Goal: Task Accomplishment & Management: Complete application form

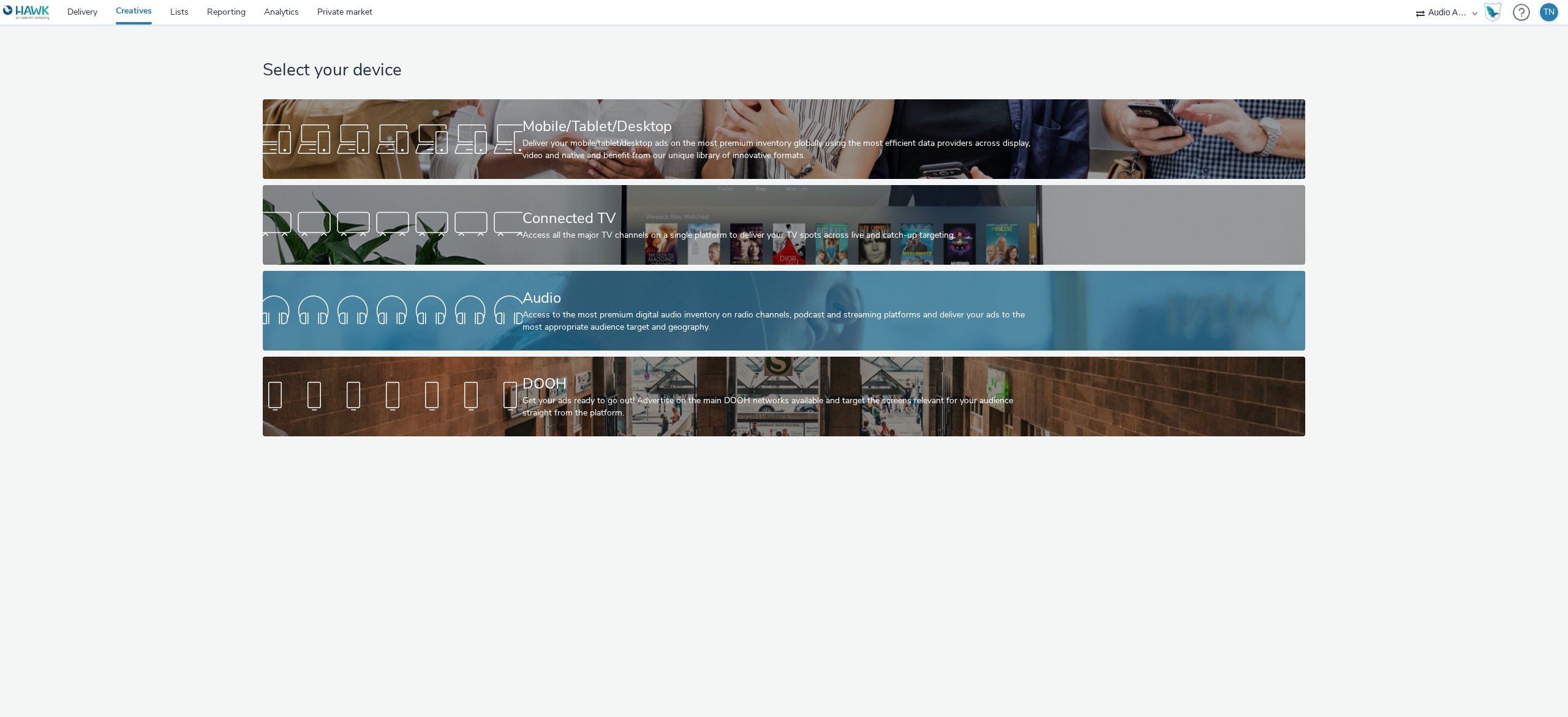
click at [604, 317] on div "Access to the most premium digital audio inventory on radio channels, podcast a…" at bounding box center [782, 322] width 519 height 25
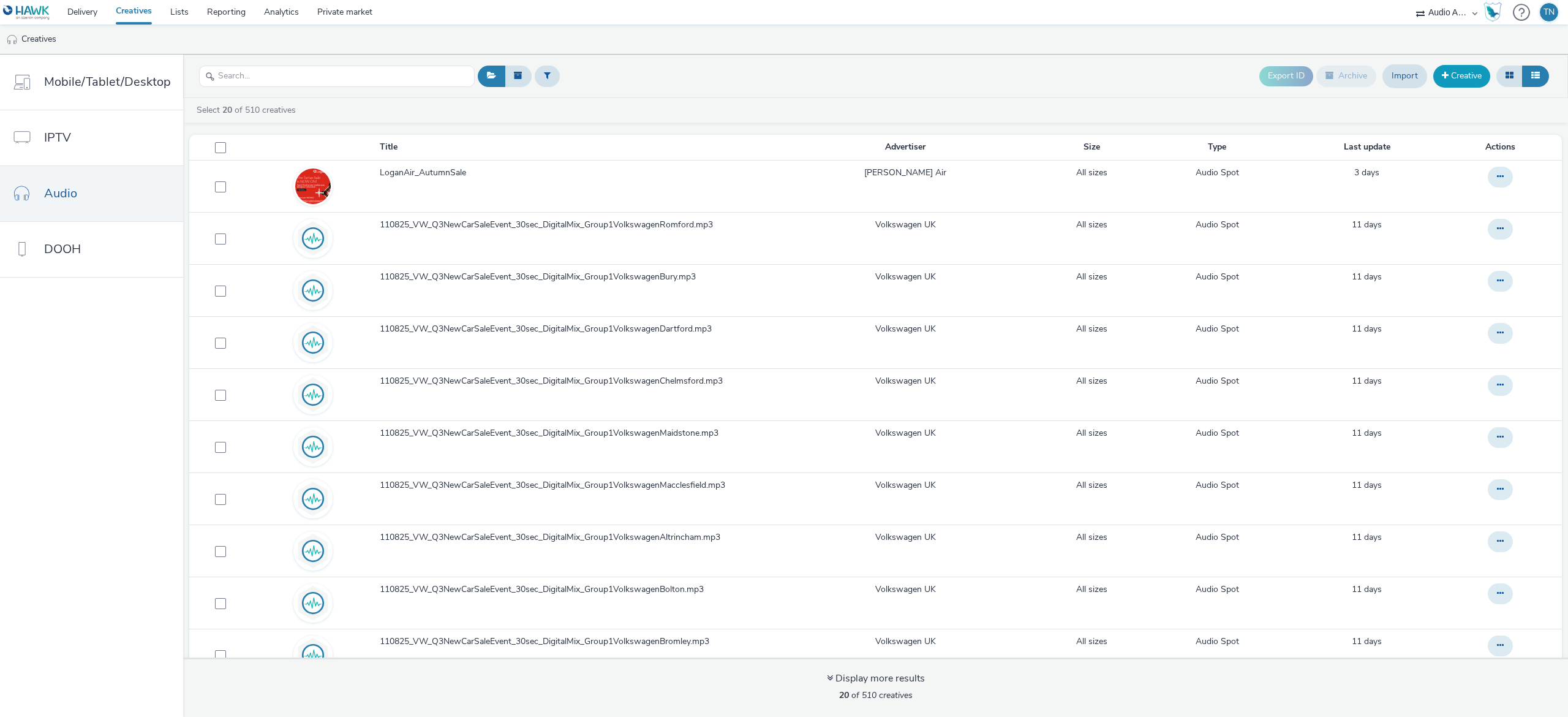
click at [1449, 71] on link "Creative" at bounding box center [1461, 76] width 57 height 22
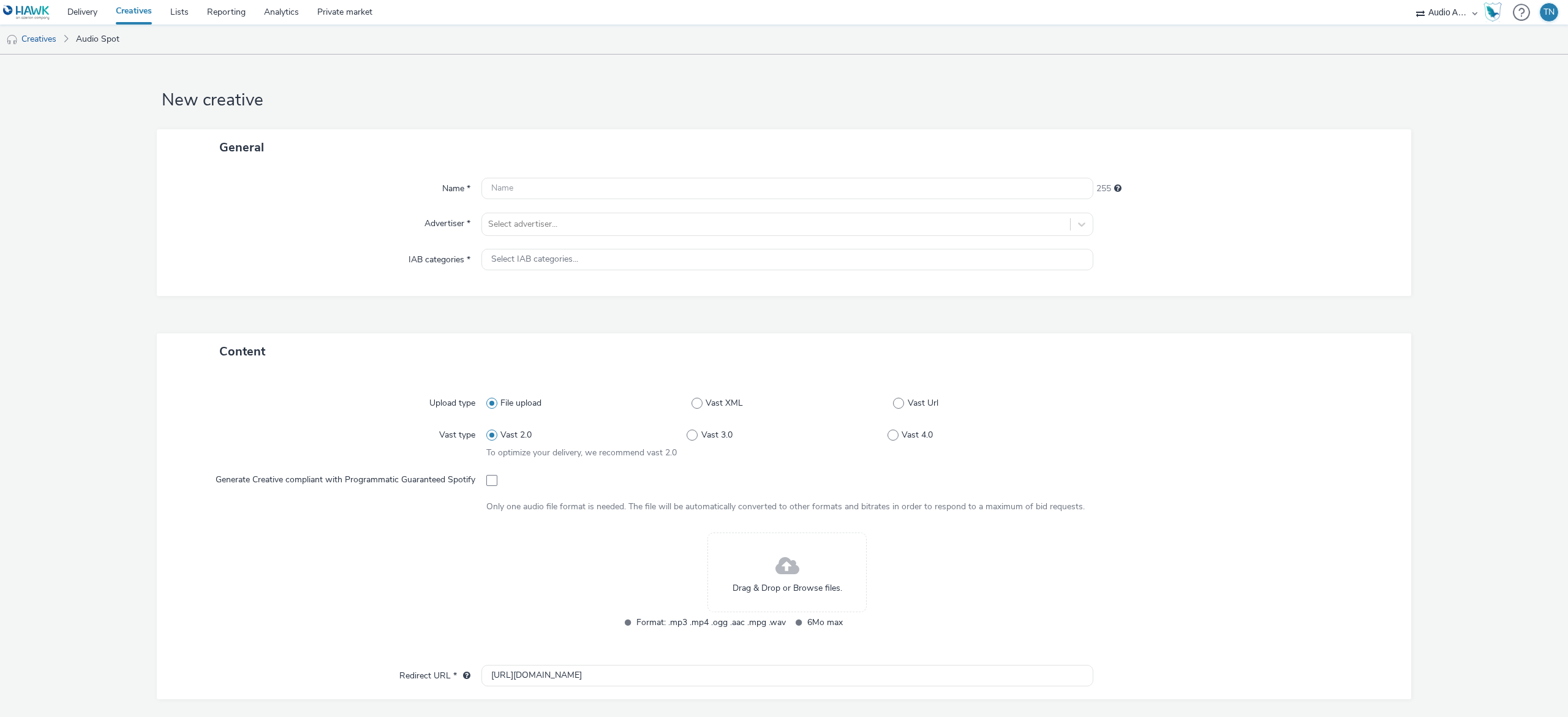
click at [804, 580] on div "Drag & Drop or Browse files." at bounding box center [786, 573] width 159 height 80
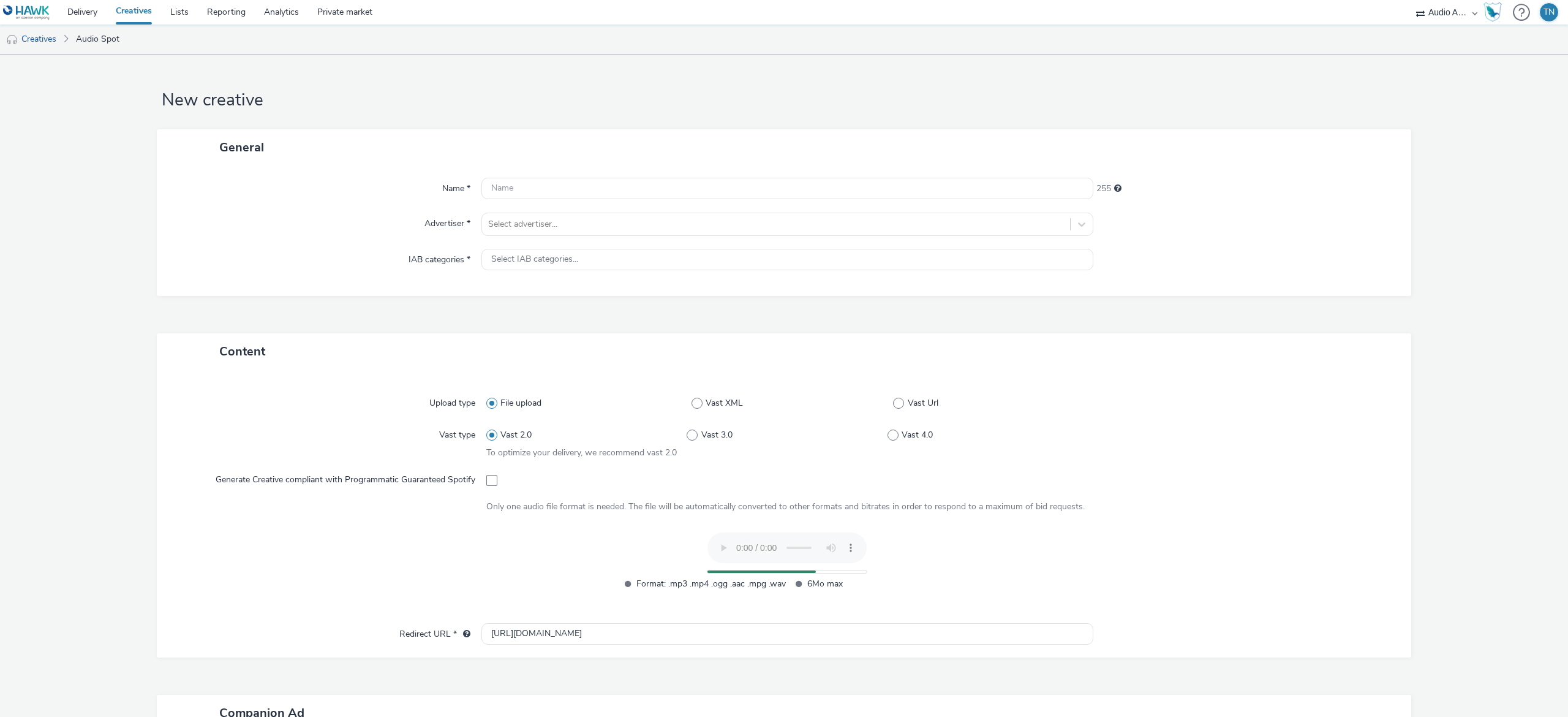
scroll to position [234, 0]
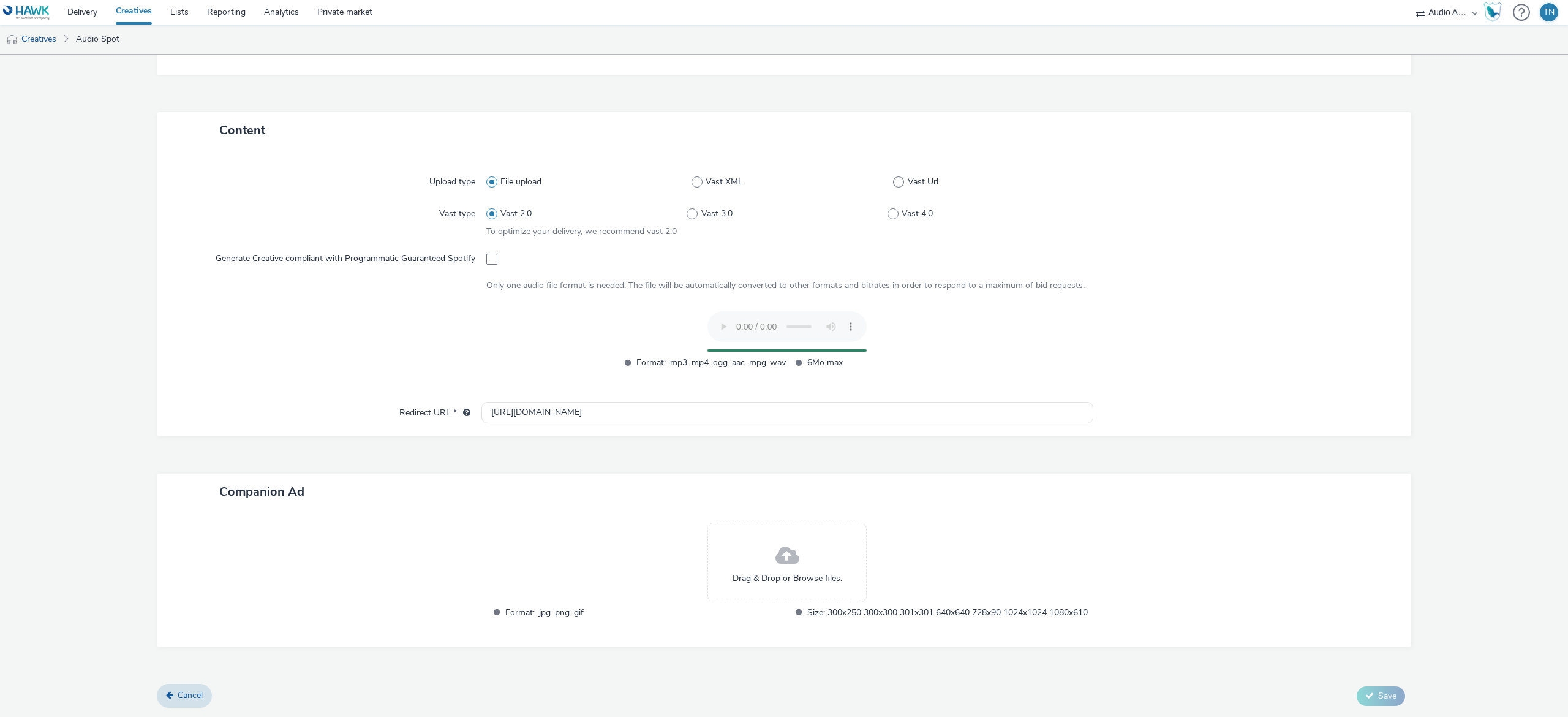
click at [795, 551] on div "Drag & Drop or Browse files." at bounding box center [786, 563] width 159 height 80
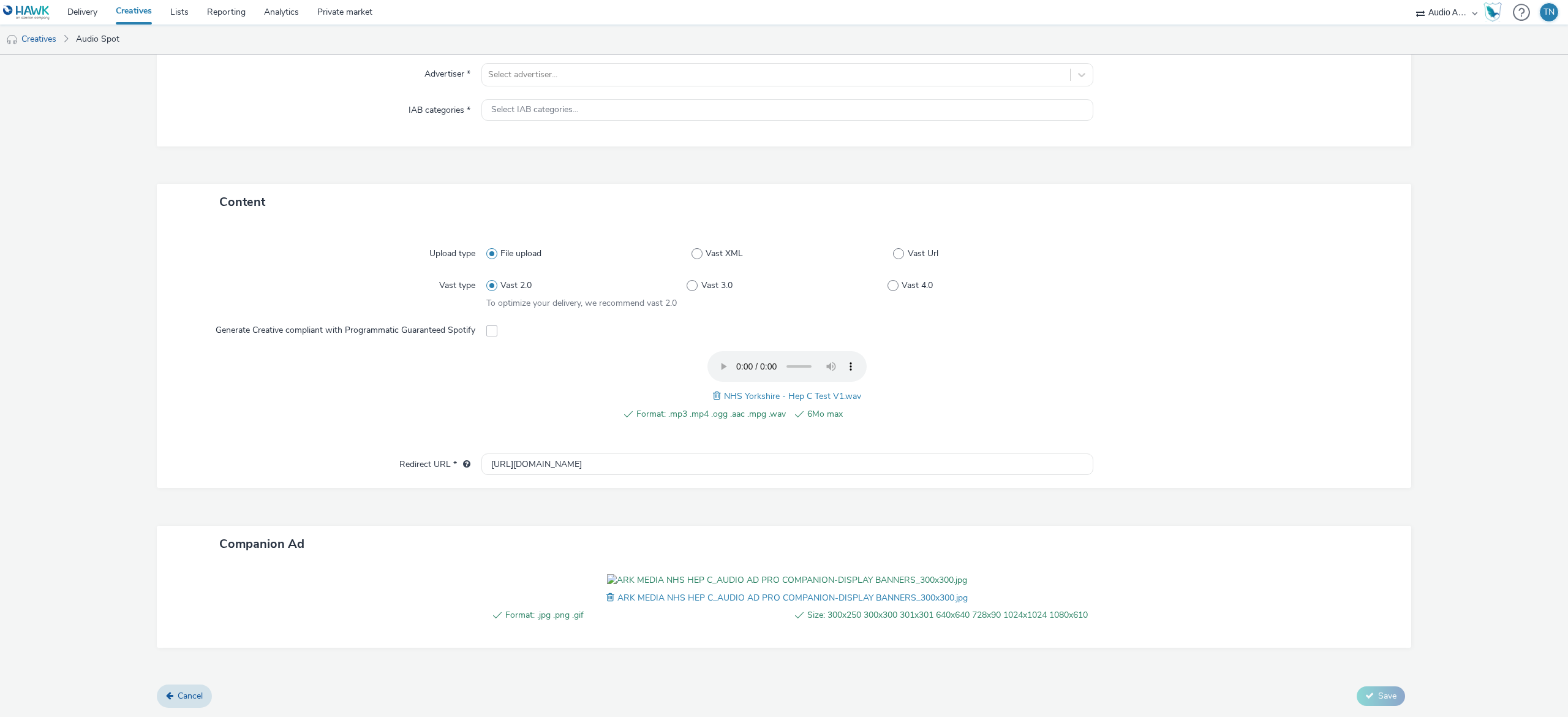
scroll to position [0, 0]
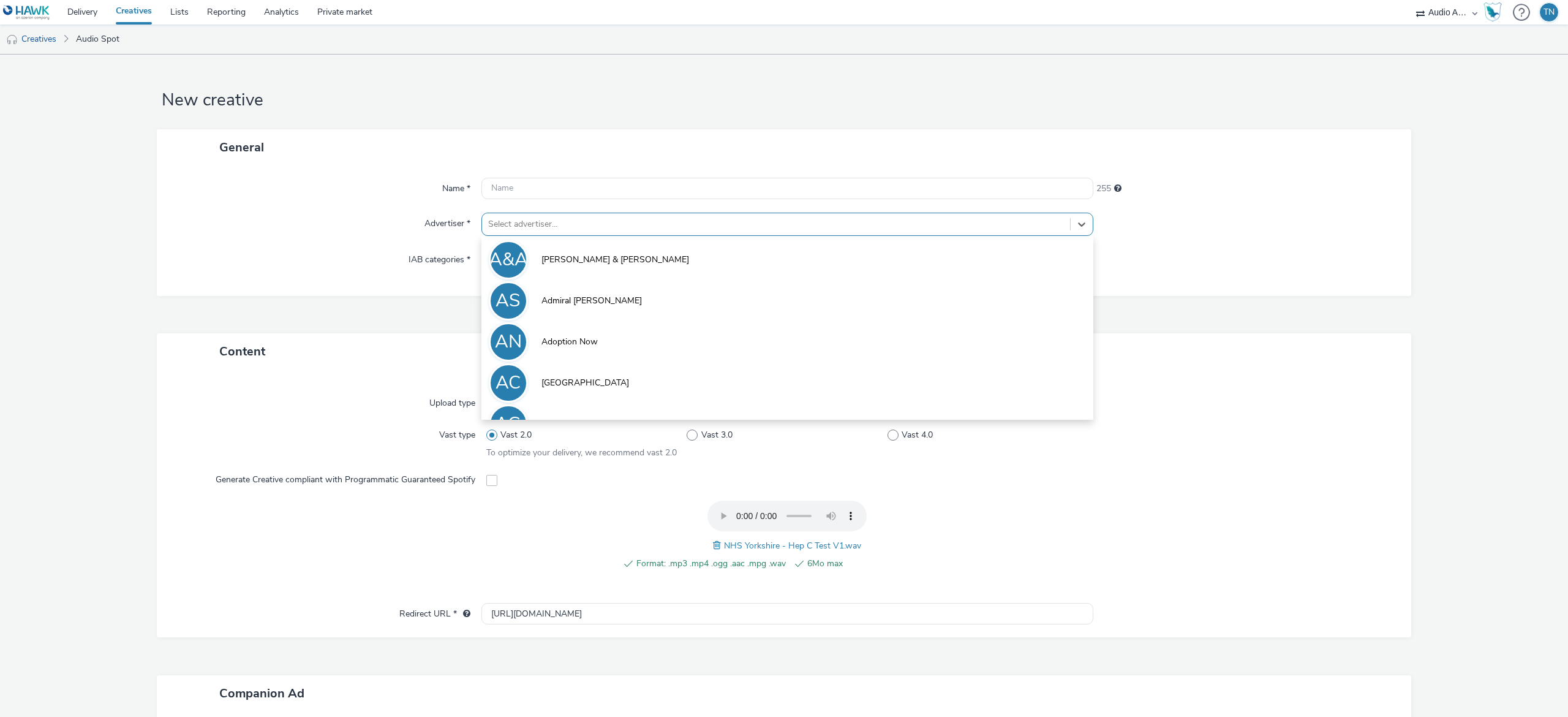
click at [675, 220] on div at bounding box center [776, 224] width 576 height 15
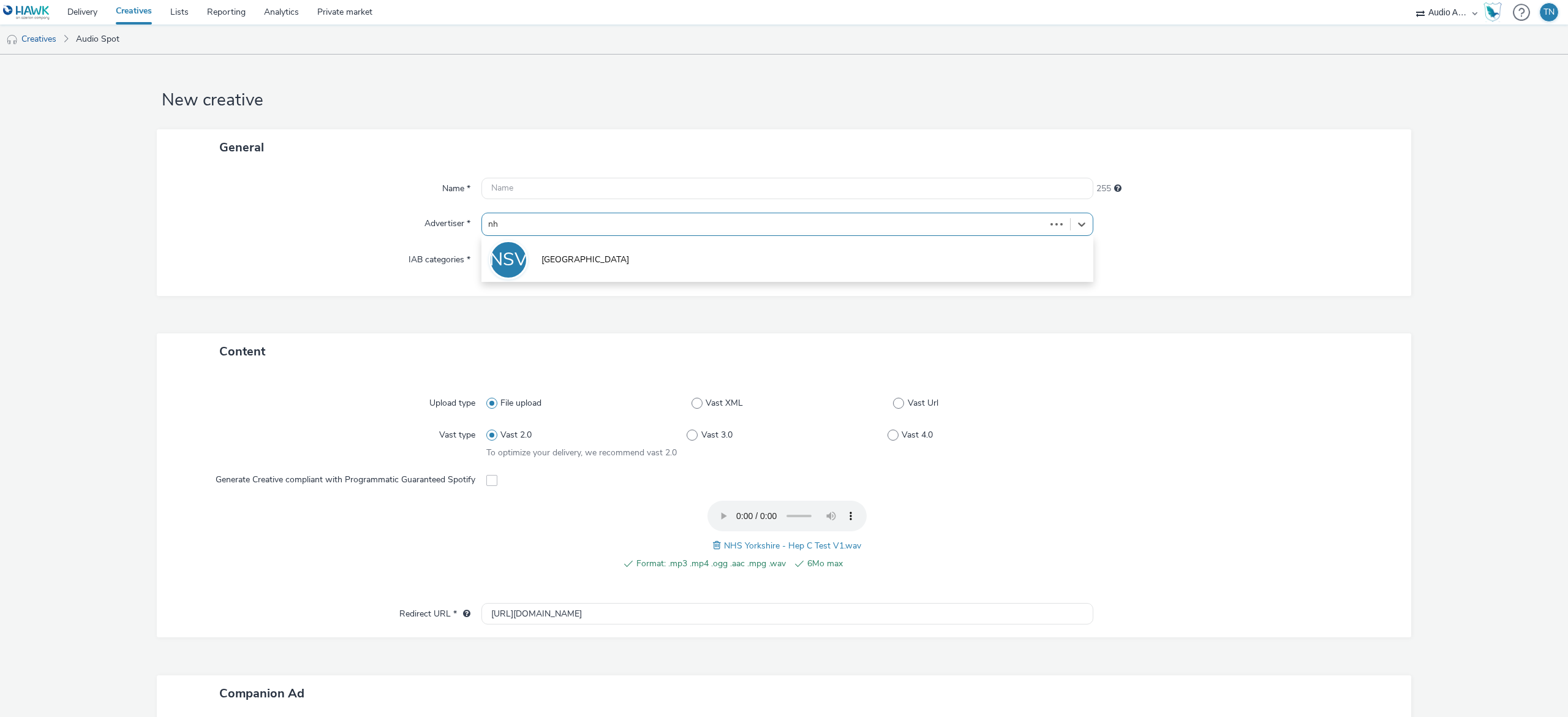
type input "n"
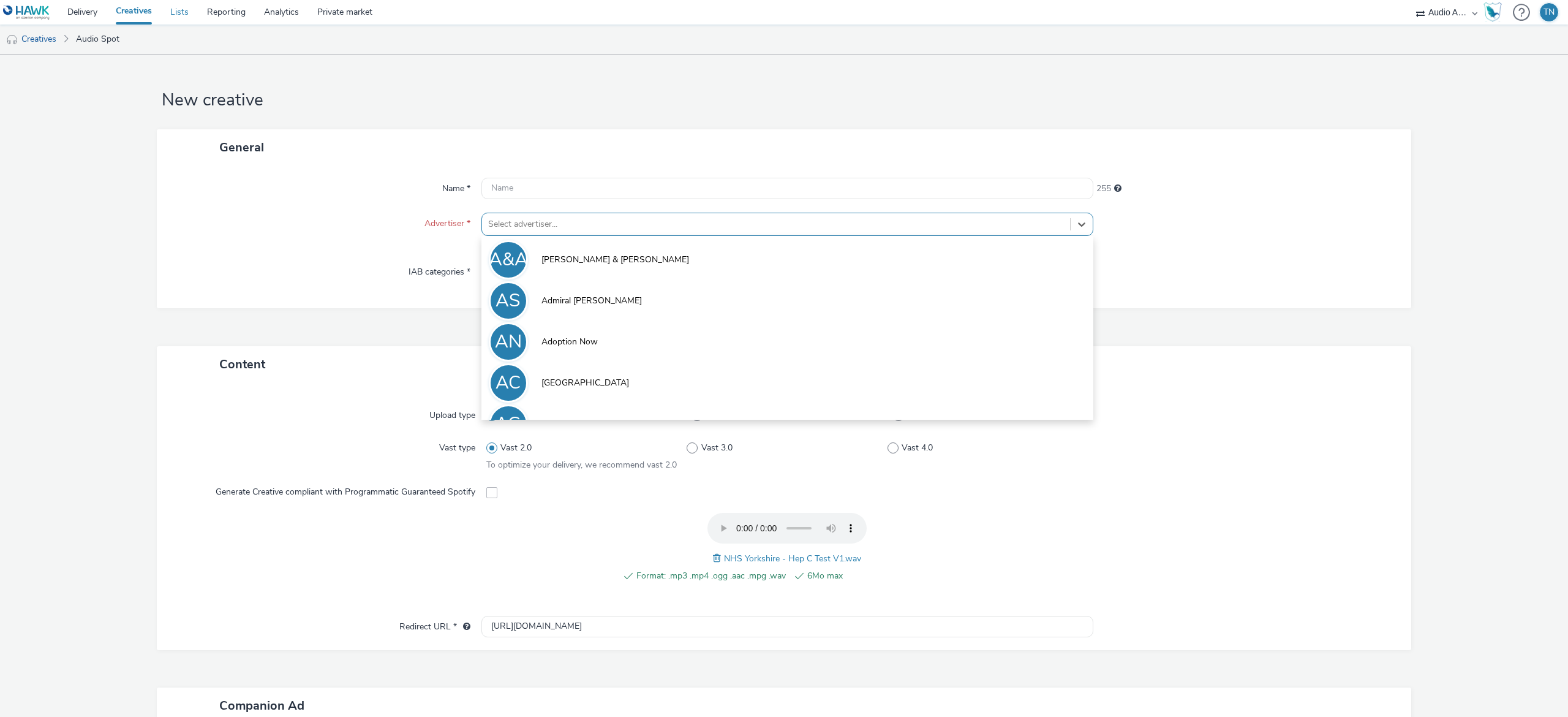
click at [184, 14] on link "Lists" at bounding box center [179, 12] width 37 height 24
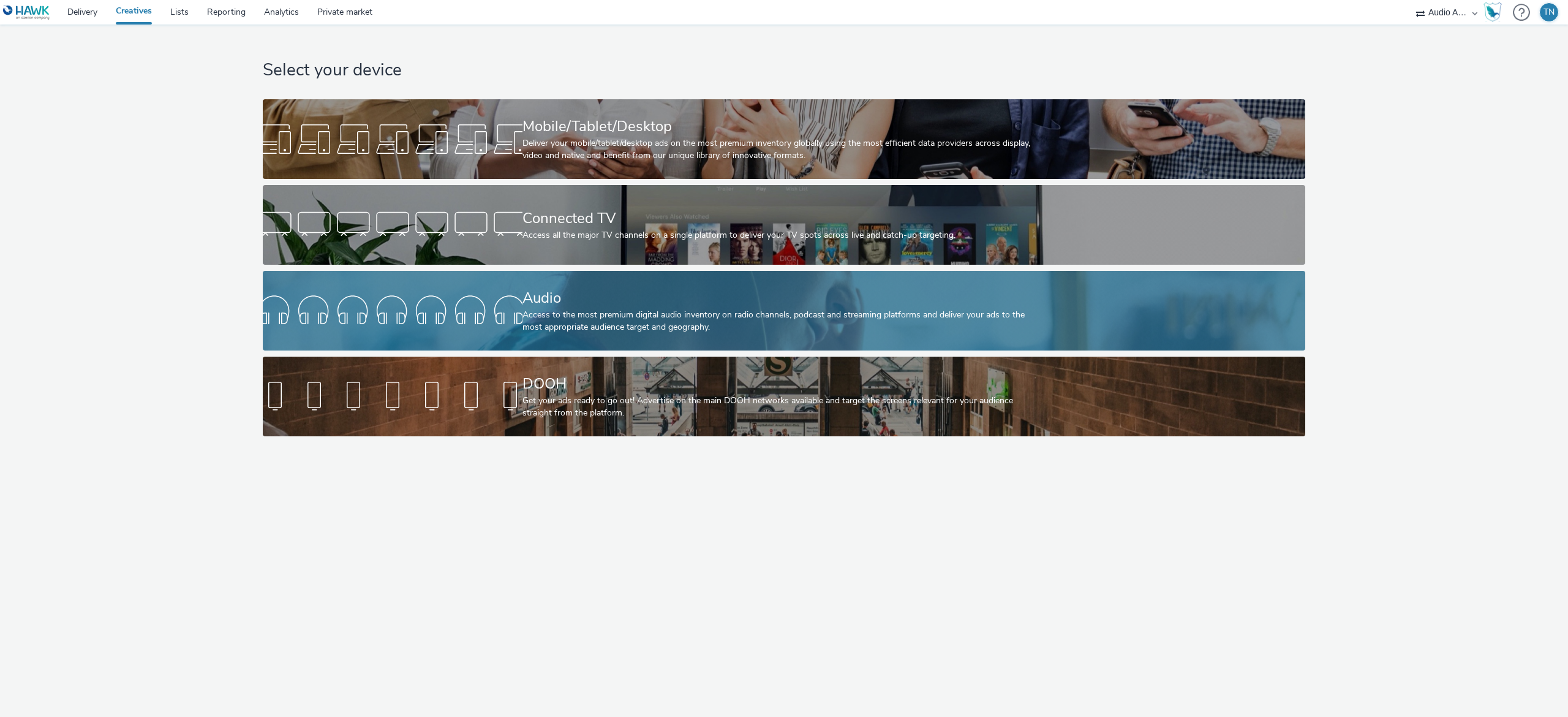
click at [687, 322] on div "Access to the most premium digital audio inventory on radio channels, podcast a…" at bounding box center [782, 322] width 519 height 25
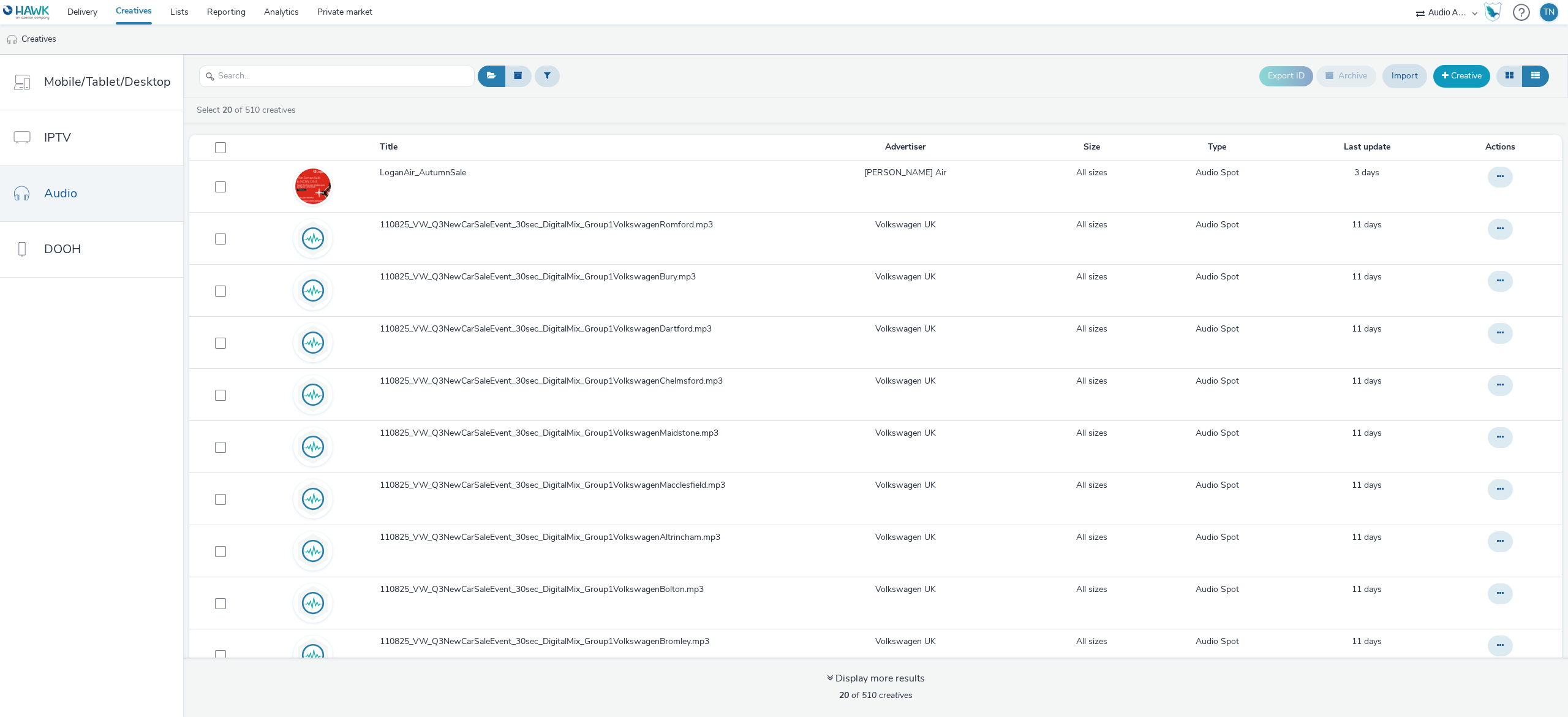
click at [1469, 82] on link "Creative" at bounding box center [1461, 76] width 57 height 22
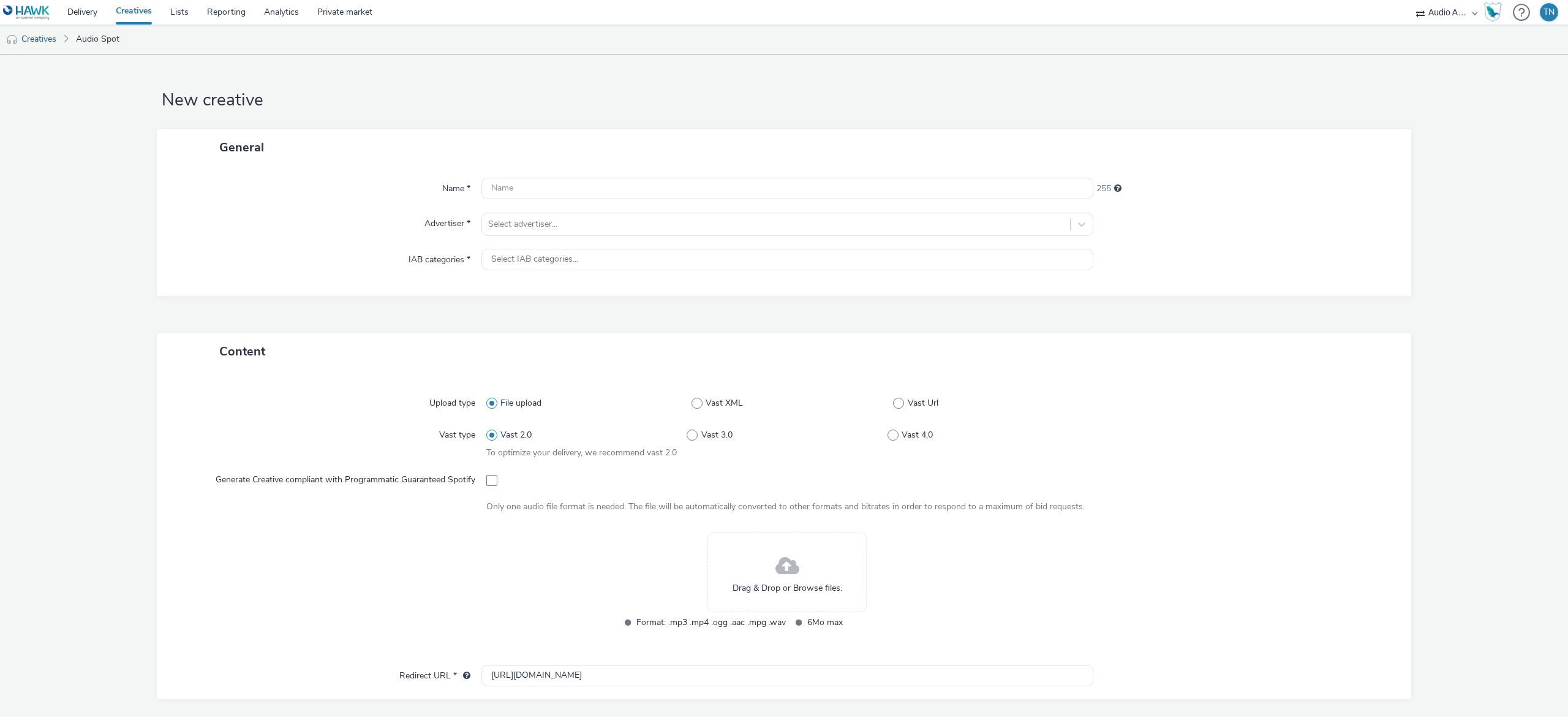
click at [788, 570] on span at bounding box center [787, 566] width 24 height 32
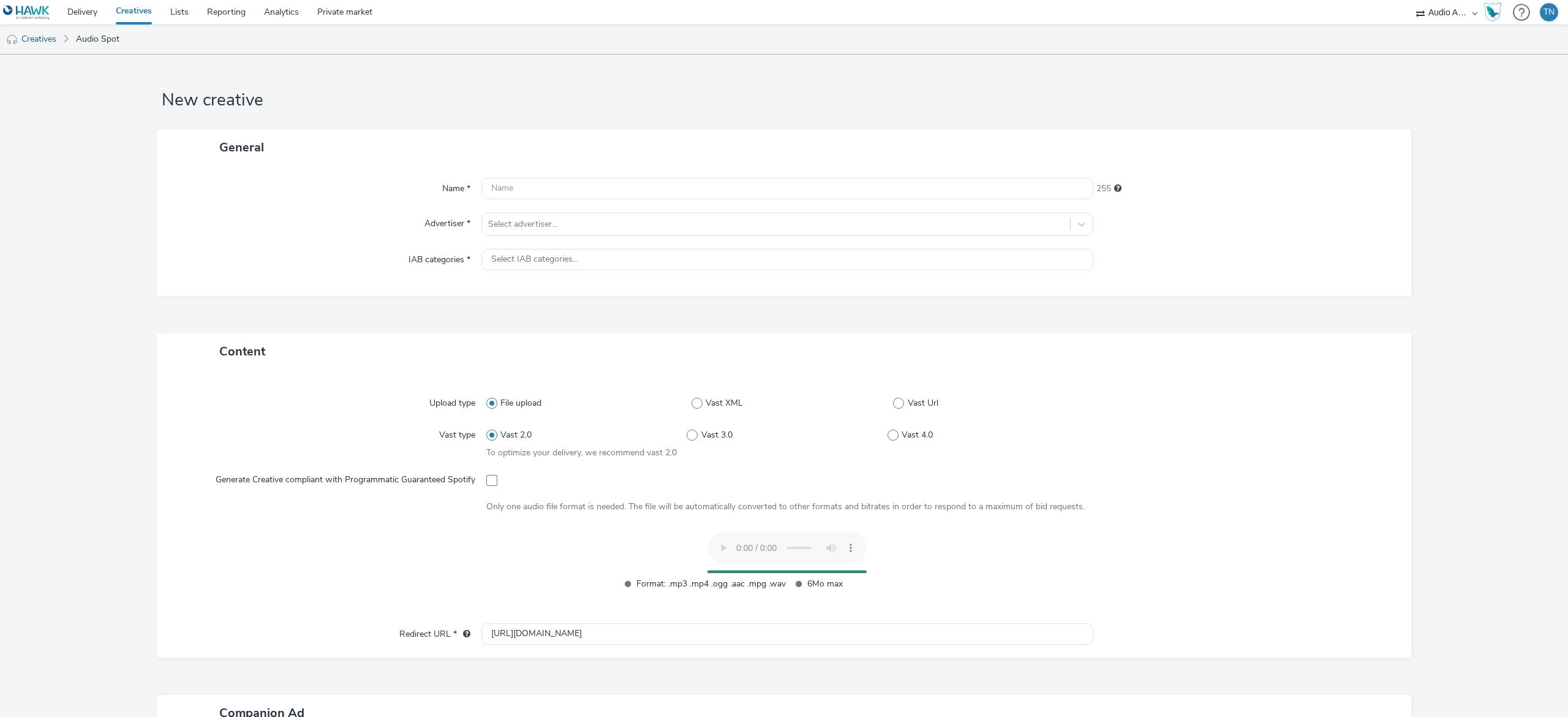
scroll to position [234, 0]
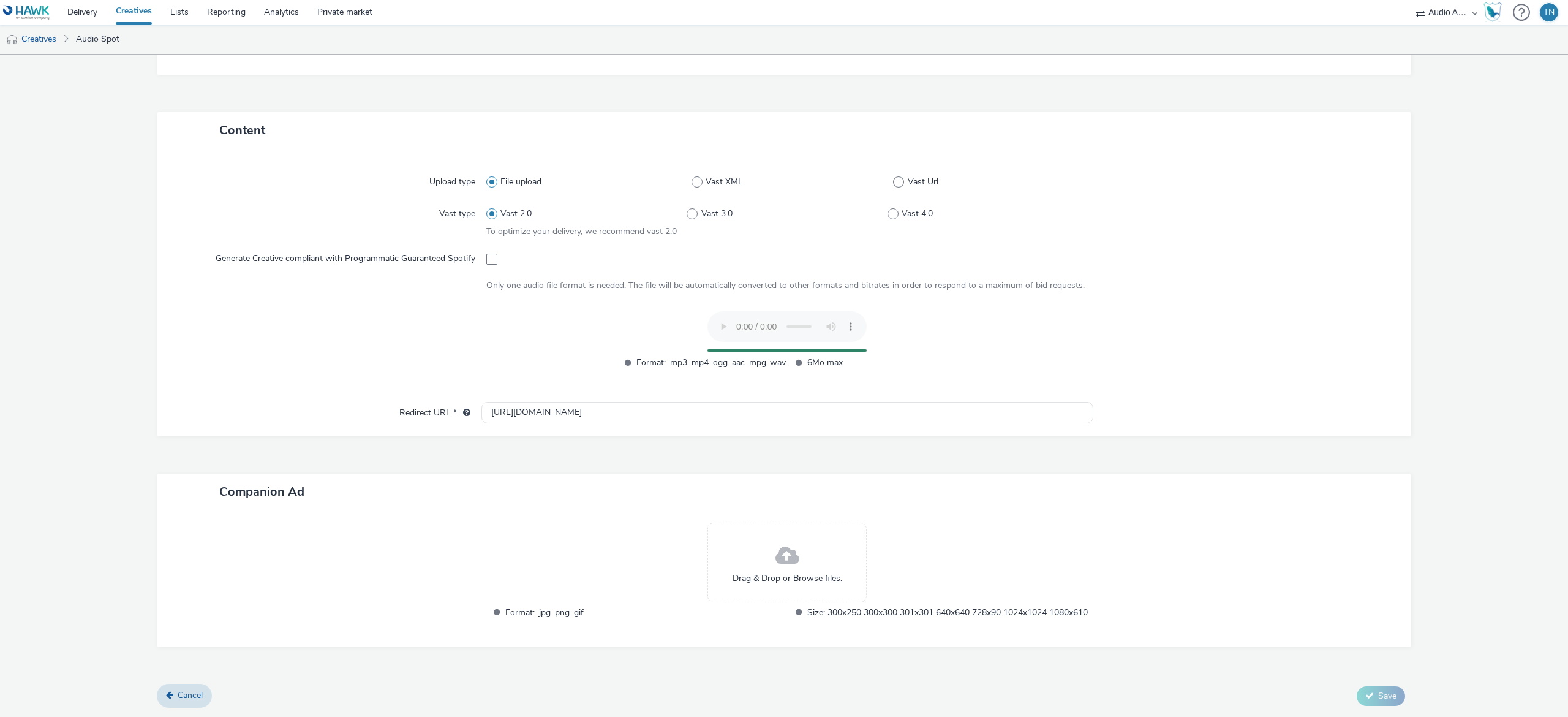
click at [789, 556] on span at bounding box center [787, 556] width 24 height 32
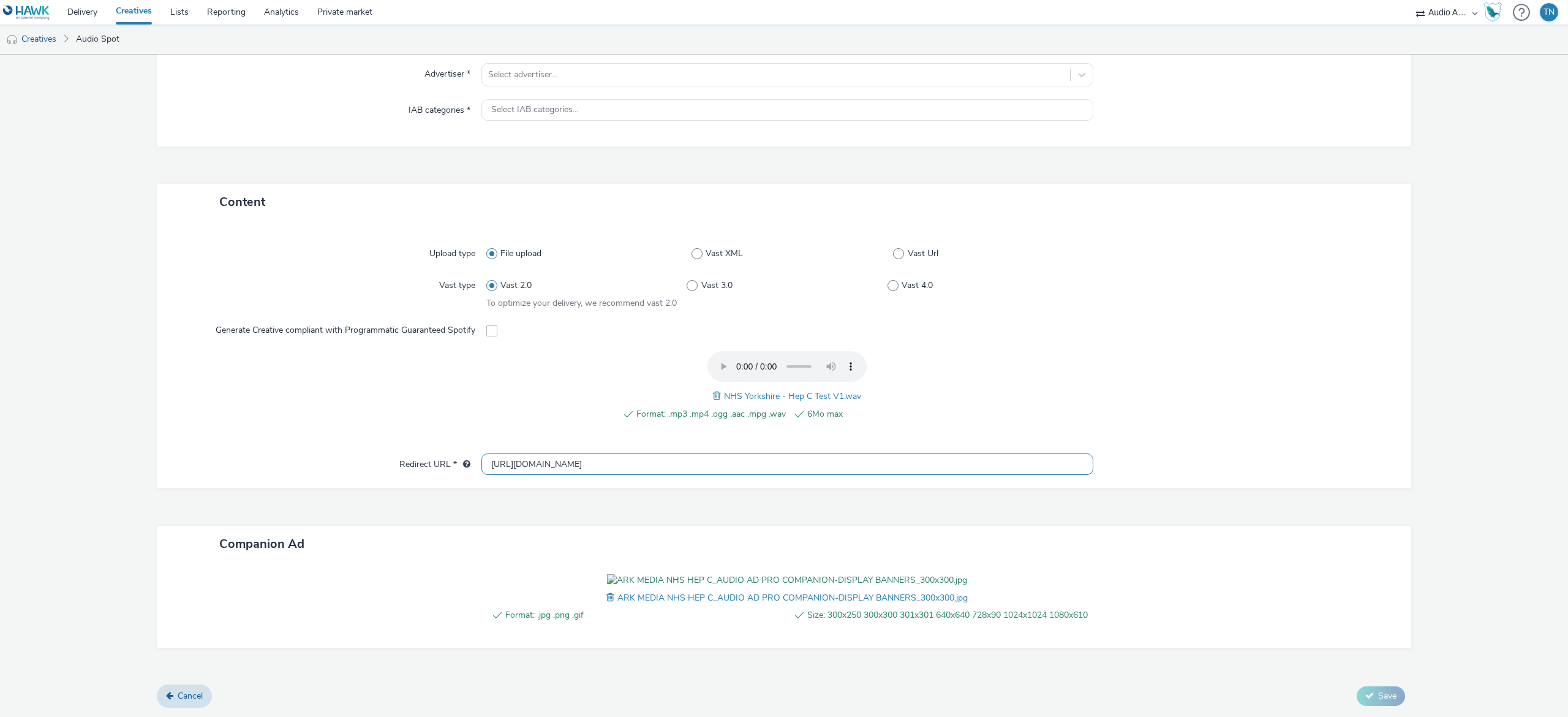
drag, startPoint x: 623, startPoint y: 409, endPoint x: 335, endPoint y: 402, distance: 288.1
click at [335, 453] on div "Redirect URL * [URL][DOMAIN_NAME]" at bounding box center [784, 464] width 1230 height 22
paste input "hepctest.nhs.uk/en-gb/order-a-test"
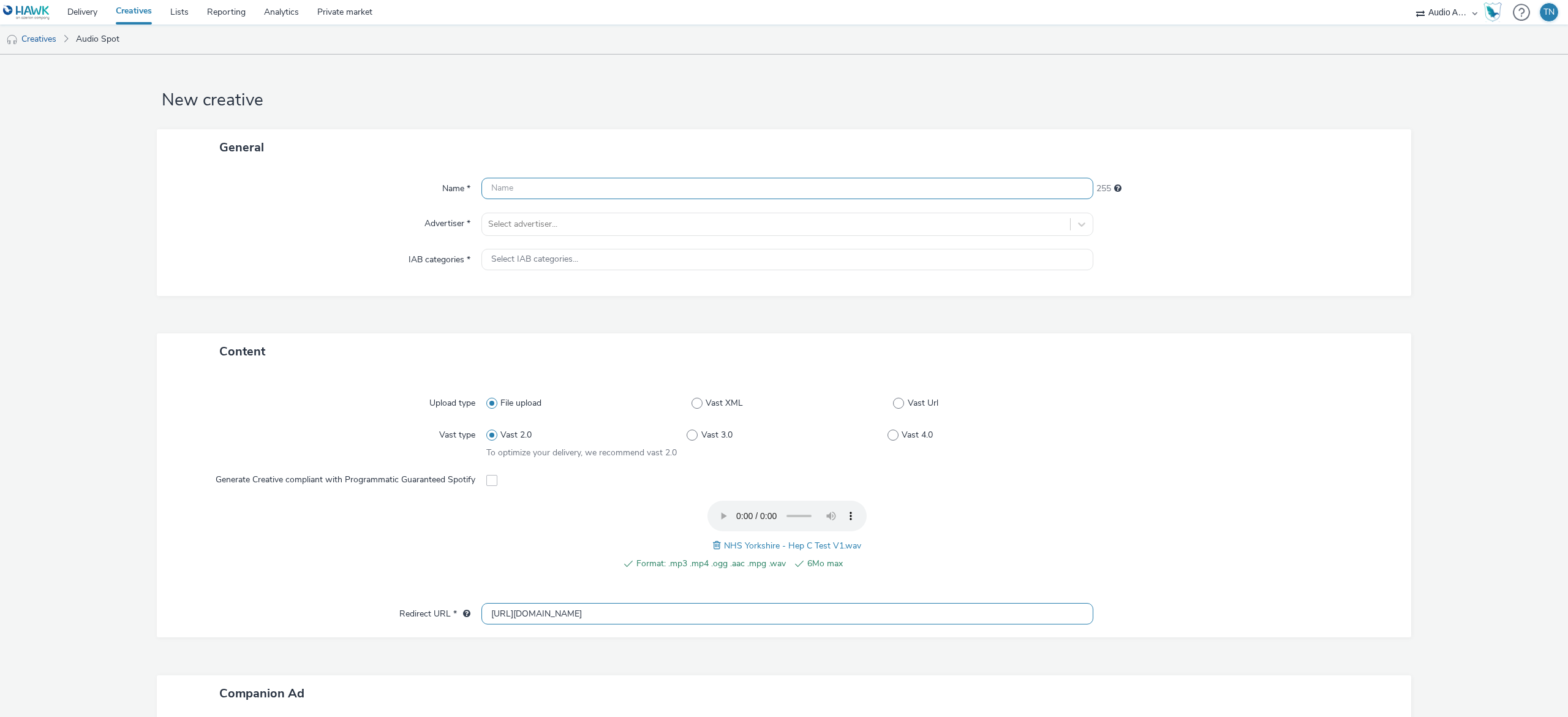
type input "https://hepctest.nhs.uk/en-gb/order-a-test"
click at [655, 188] on input "text" at bounding box center [787, 189] width 612 height 21
type input "SheffieldTeachingHospitals_HepC"
click at [820, 220] on div at bounding box center [776, 224] width 576 height 15
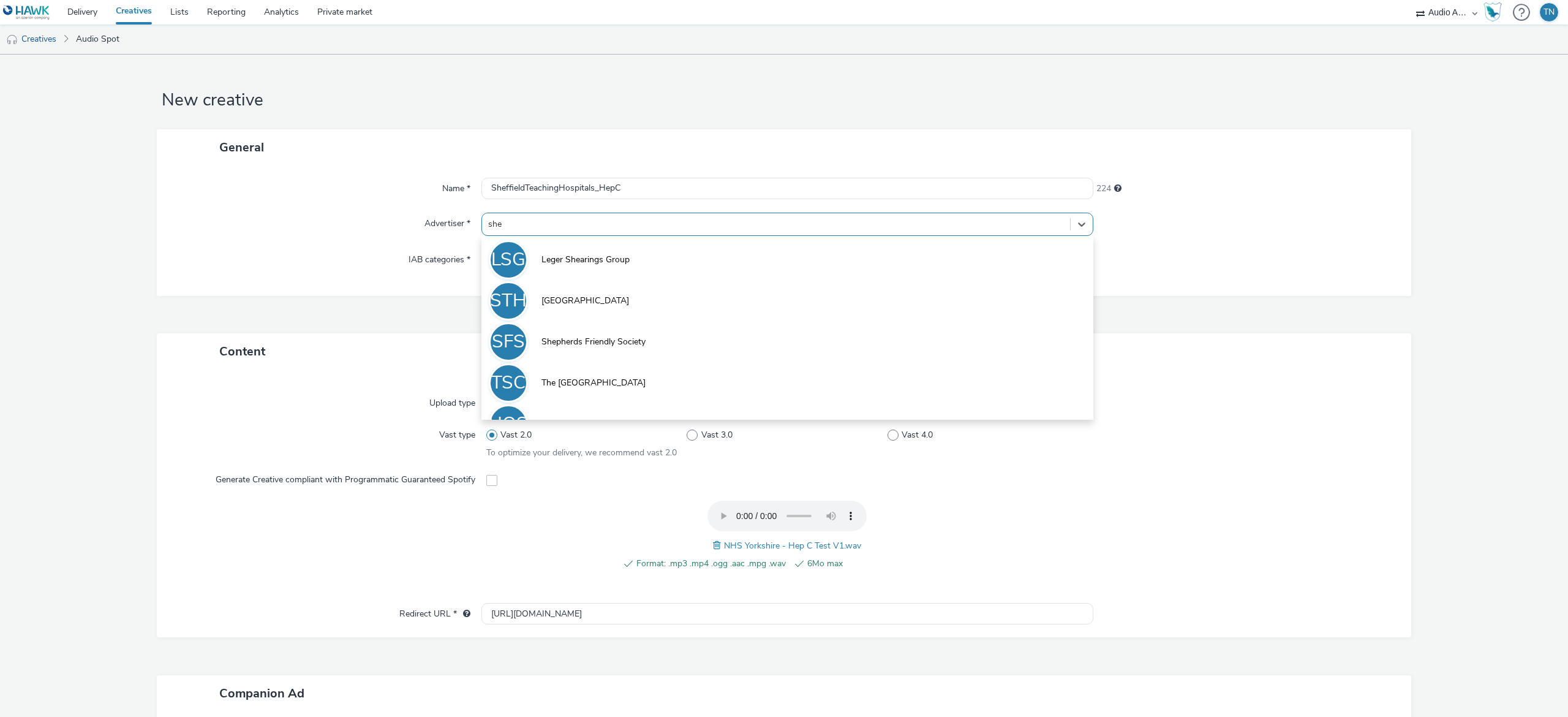
type input "shef"
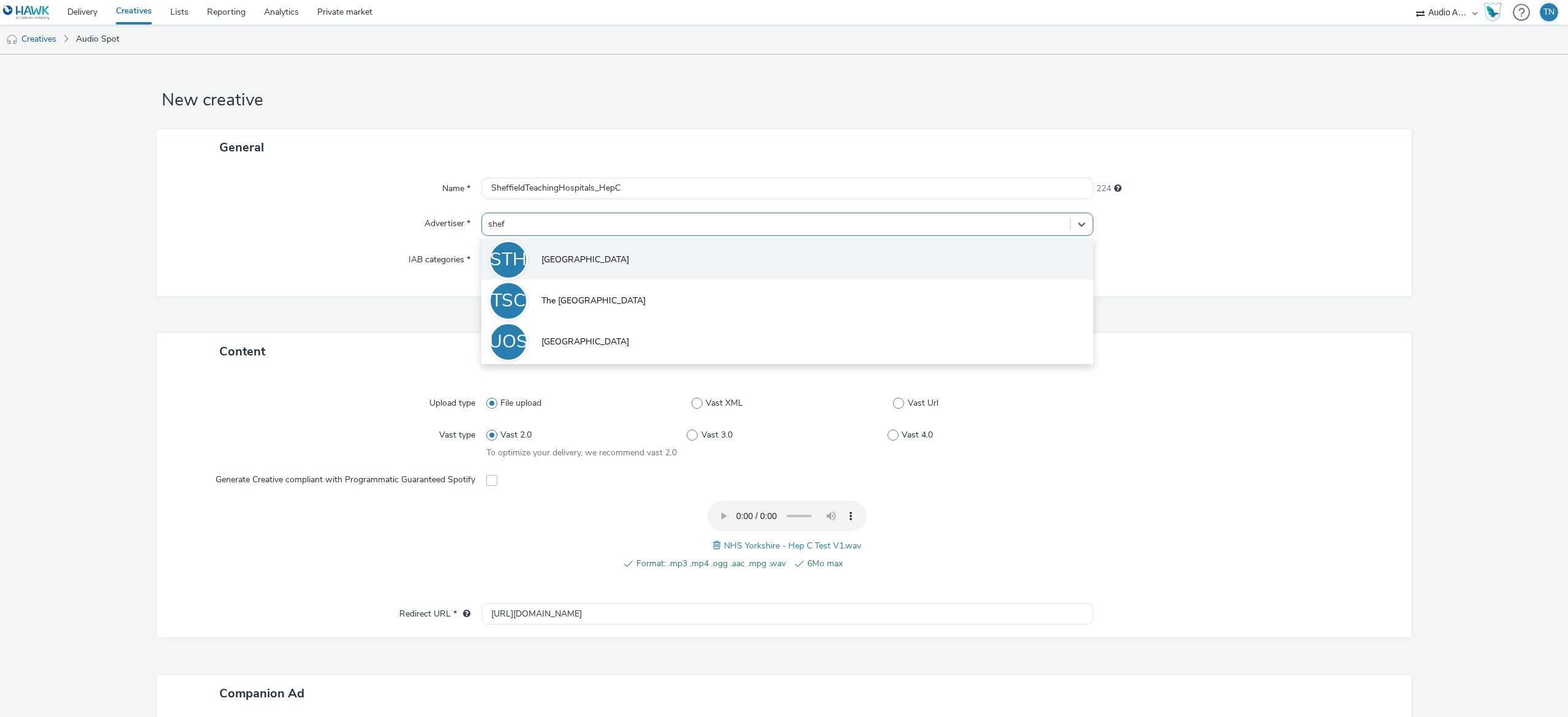
click at [722, 269] on li "STH Sheffield Teaching Hospitals" at bounding box center [787, 259] width 612 height 41
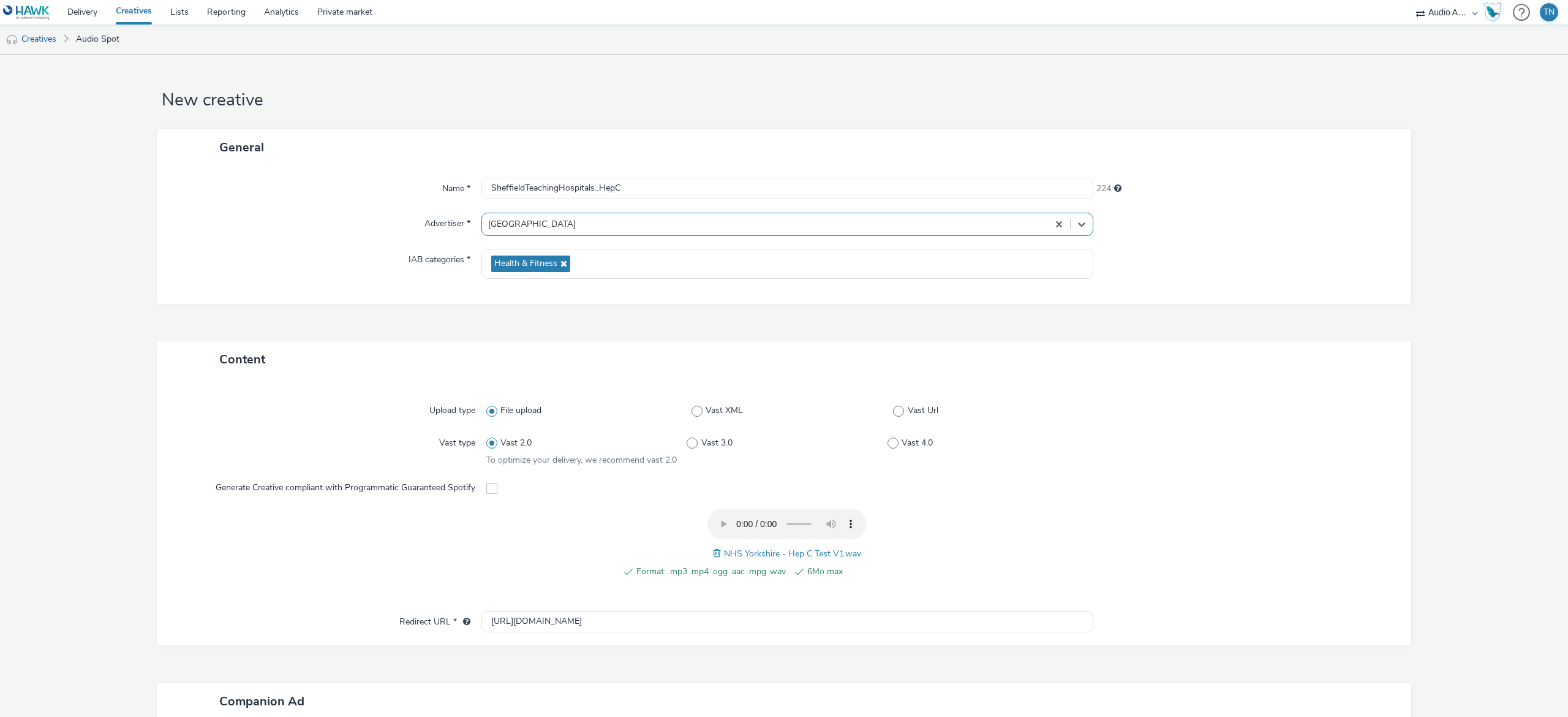
scroll to position [239, 0]
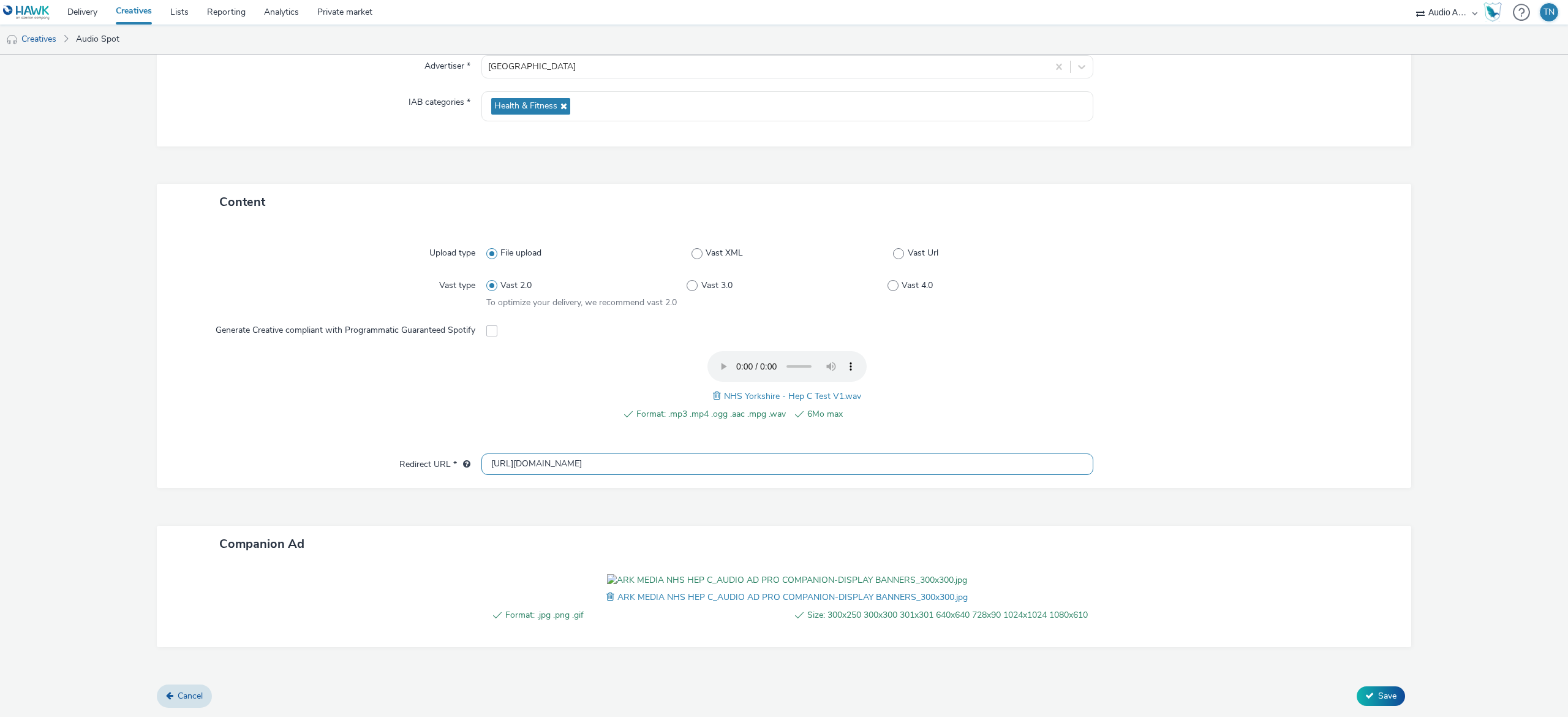
drag, startPoint x: 479, startPoint y: 404, endPoint x: 454, endPoint y: 407, distance: 25.2
click at [454, 407] on div "Content Upload type File upload Vast XML Vast Url Vast type Vast 2.0 Vast 3.0 V…" at bounding box center [784, 434] width 1255 height 502
paste input "s://hepctest.nhs.uk/en-gb/order-a-test"
type input "https://hepctest.nhs.uk/en-gb/order-a-test"
click at [1371, 688] on button "Save" at bounding box center [1381, 696] width 49 height 19
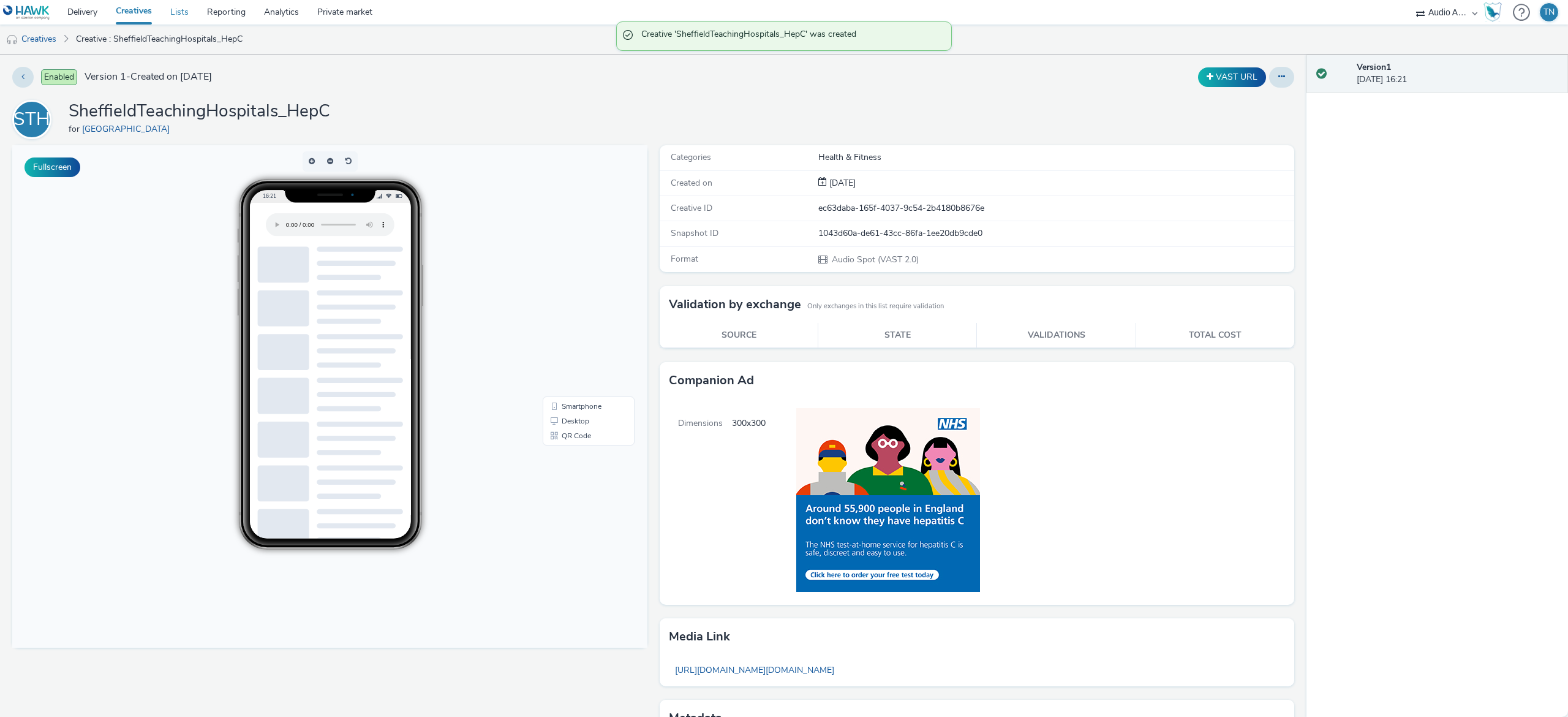
click at [182, 12] on link "Lists" at bounding box center [179, 12] width 37 height 24
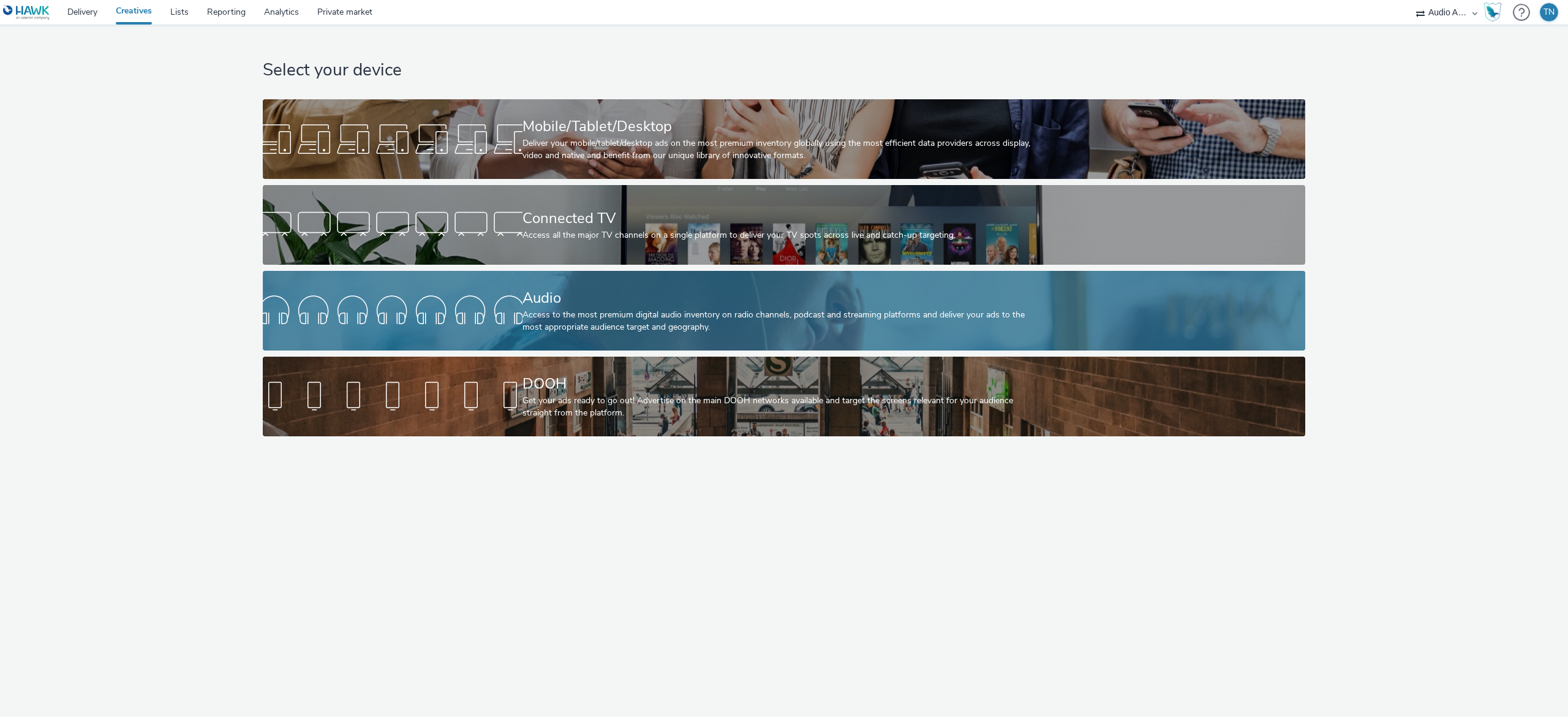
click at [647, 329] on div "Access to the most premium digital audio inventory on radio channels, podcast a…" at bounding box center [782, 322] width 519 height 25
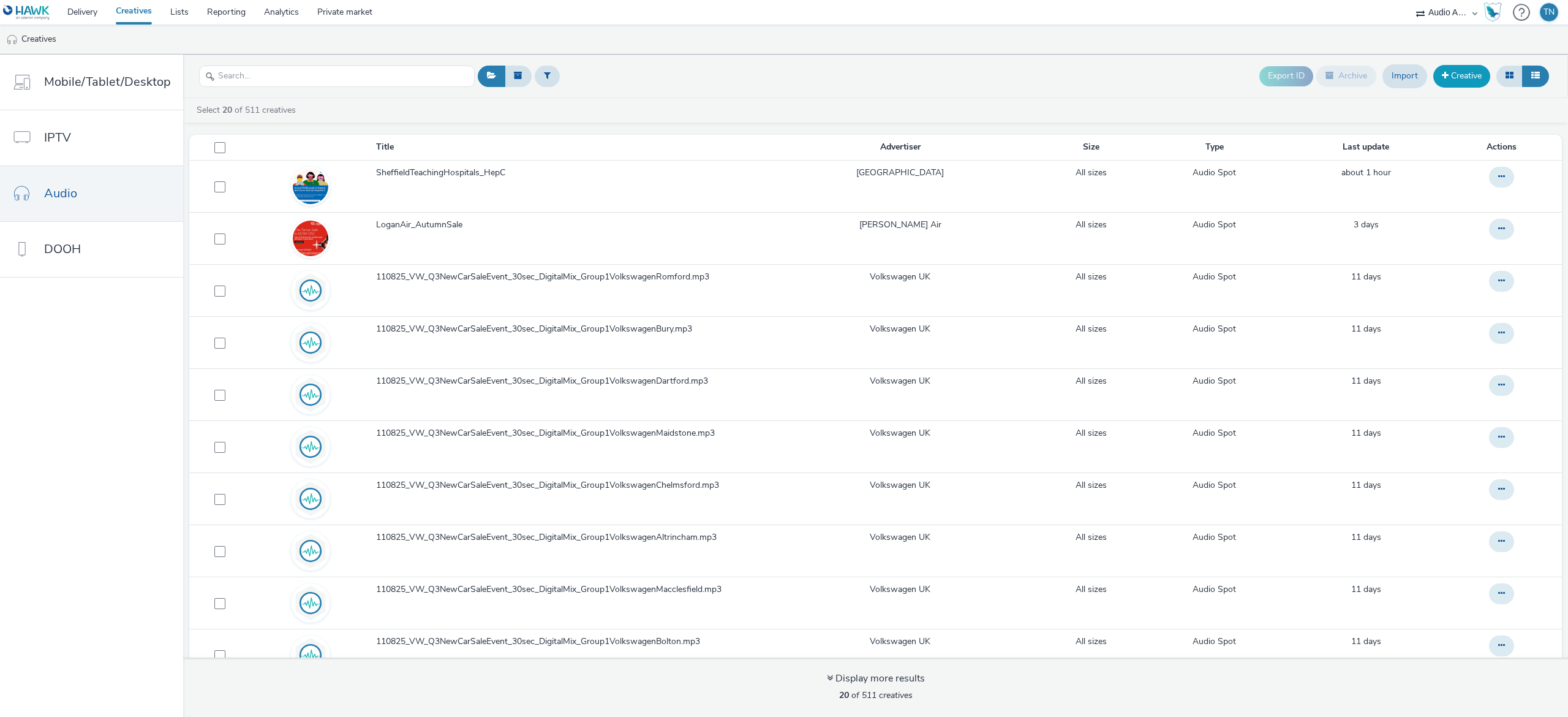
click at [1469, 66] on link "Creative" at bounding box center [1461, 76] width 57 height 22
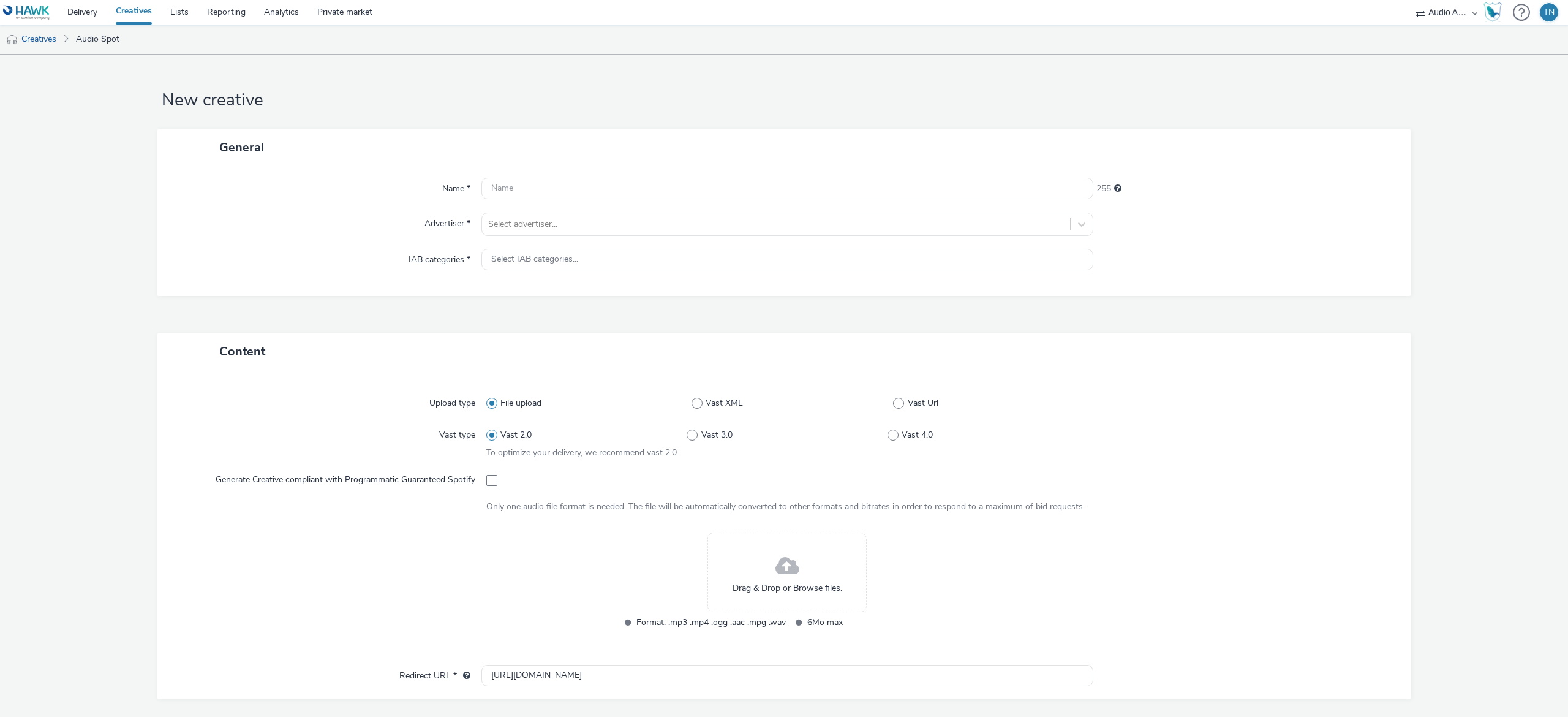
scroll to position [209, 0]
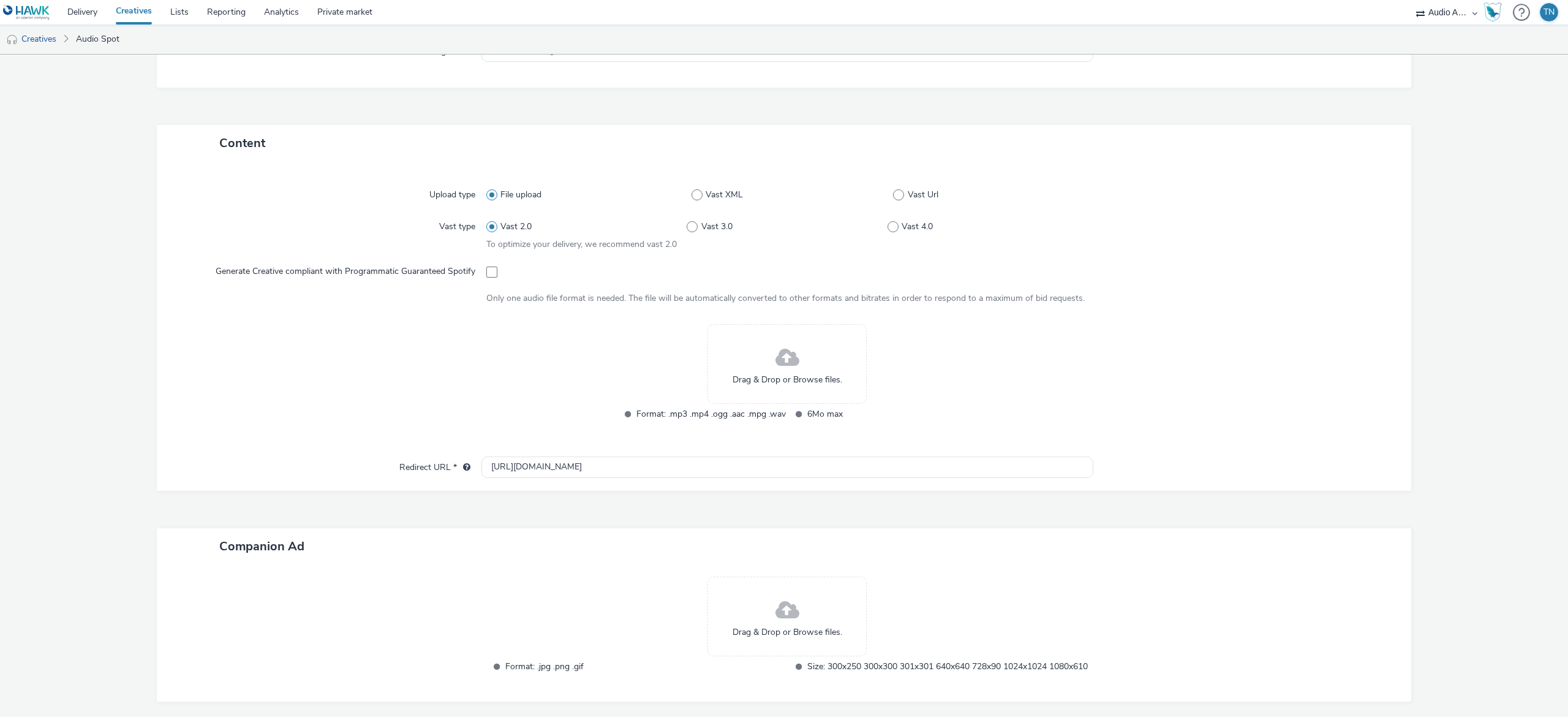
click at [814, 352] on div "Drag & Drop or Browse files." at bounding box center [786, 364] width 159 height 80
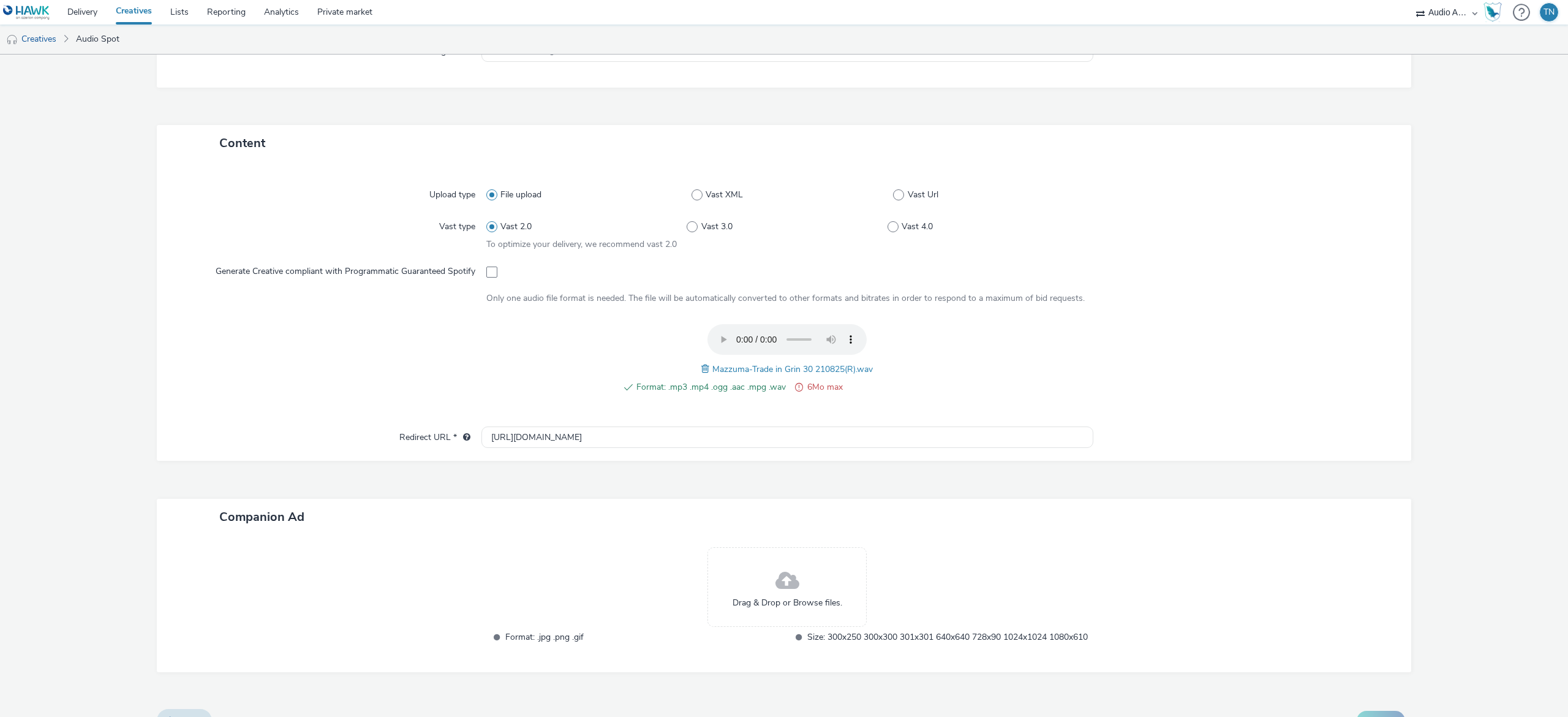
click at [803, 548] on div "Drag & Drop or Browse files." at bounding box center [786, 587] width 159 height 80
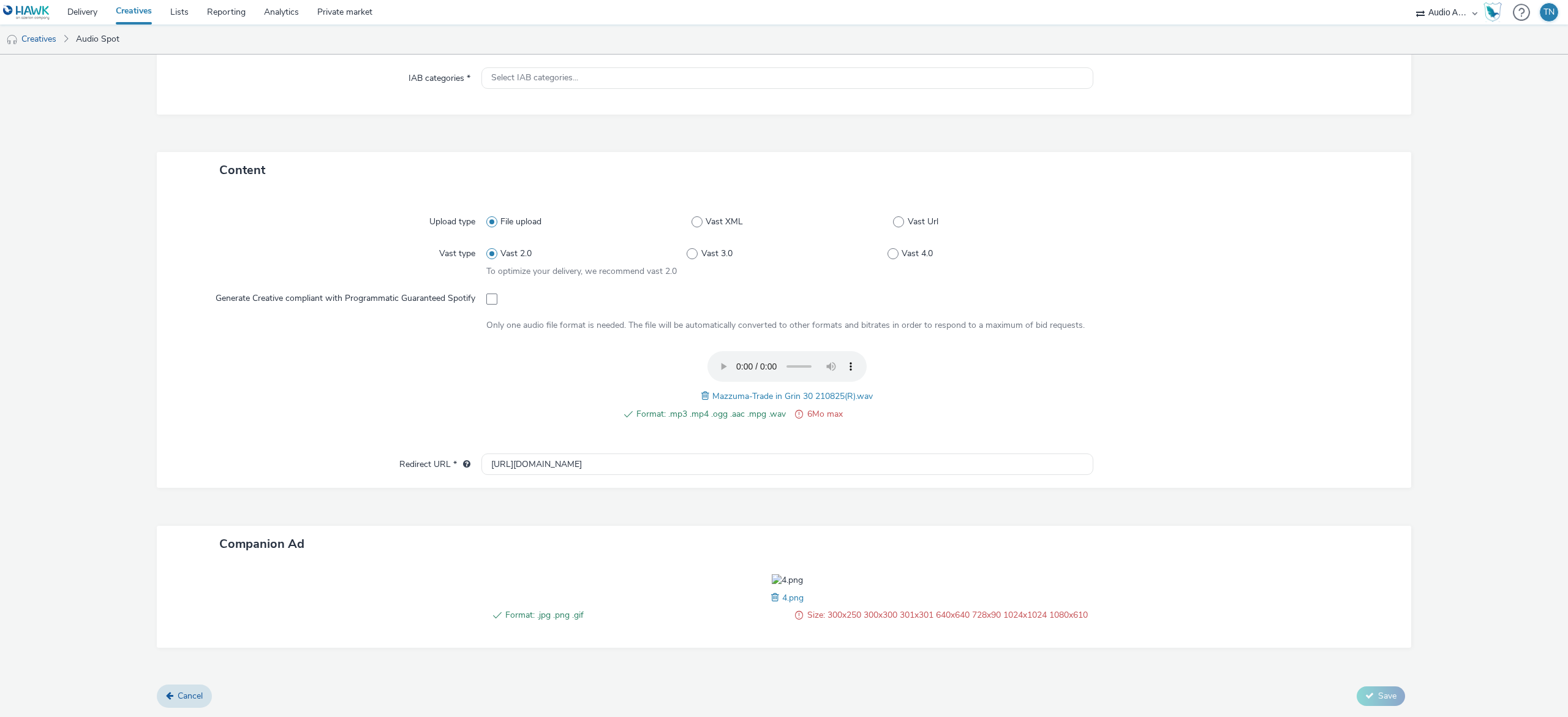
click at [771, 605] on span at bounding box center [777, 598] width 11 height 14
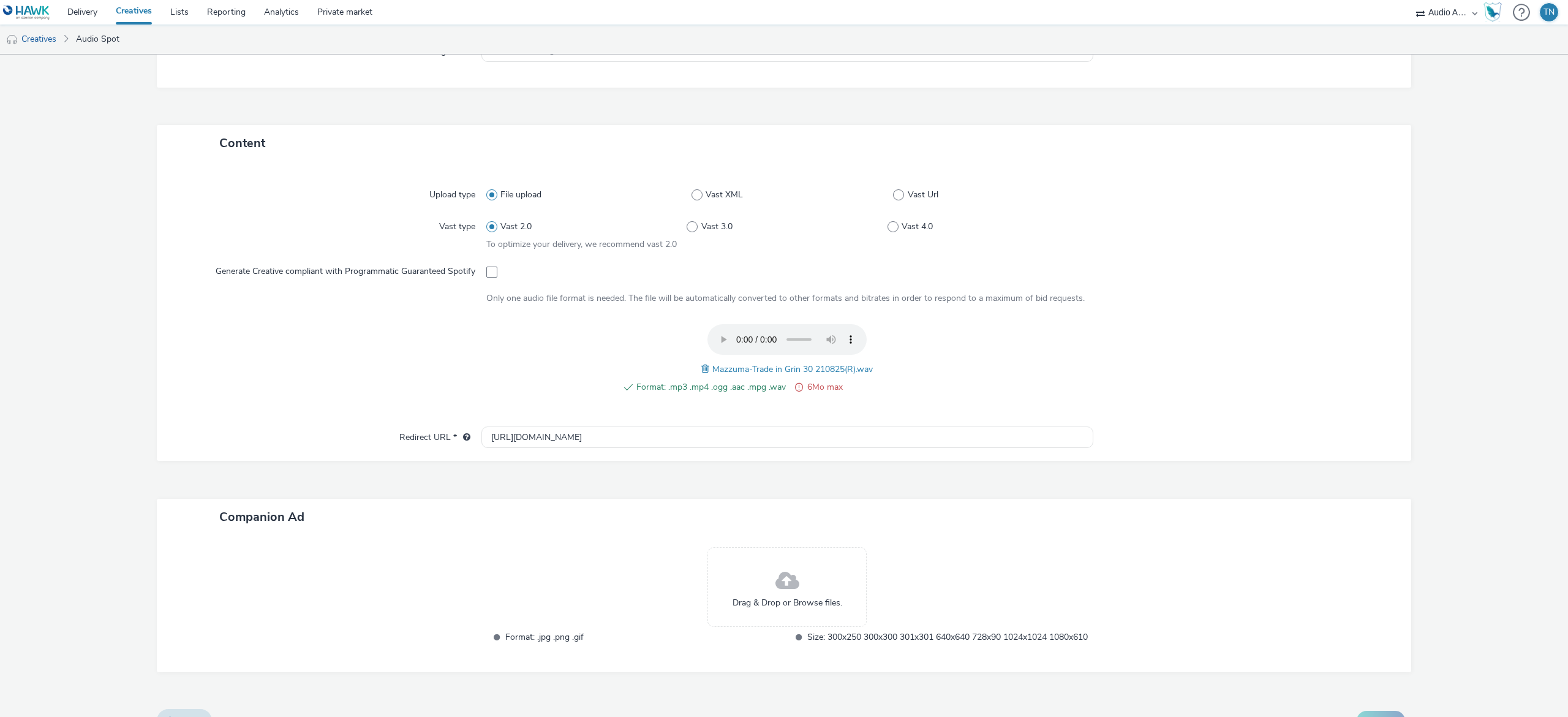
click at [775, 591] on span at bounding box center [787, 581] width 24 height 32
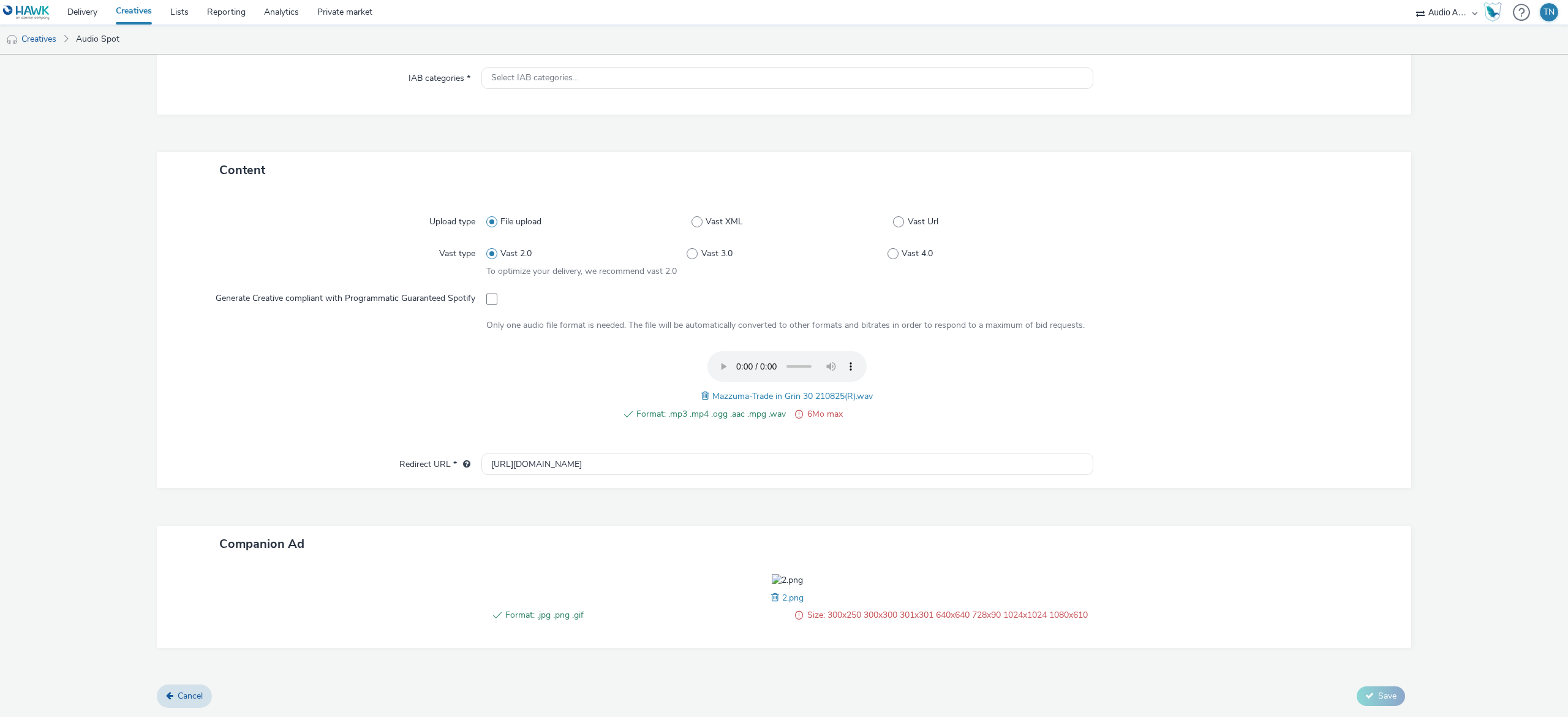
click at [771, 605] on span at bounding box center [777, 598] width 11 height 14
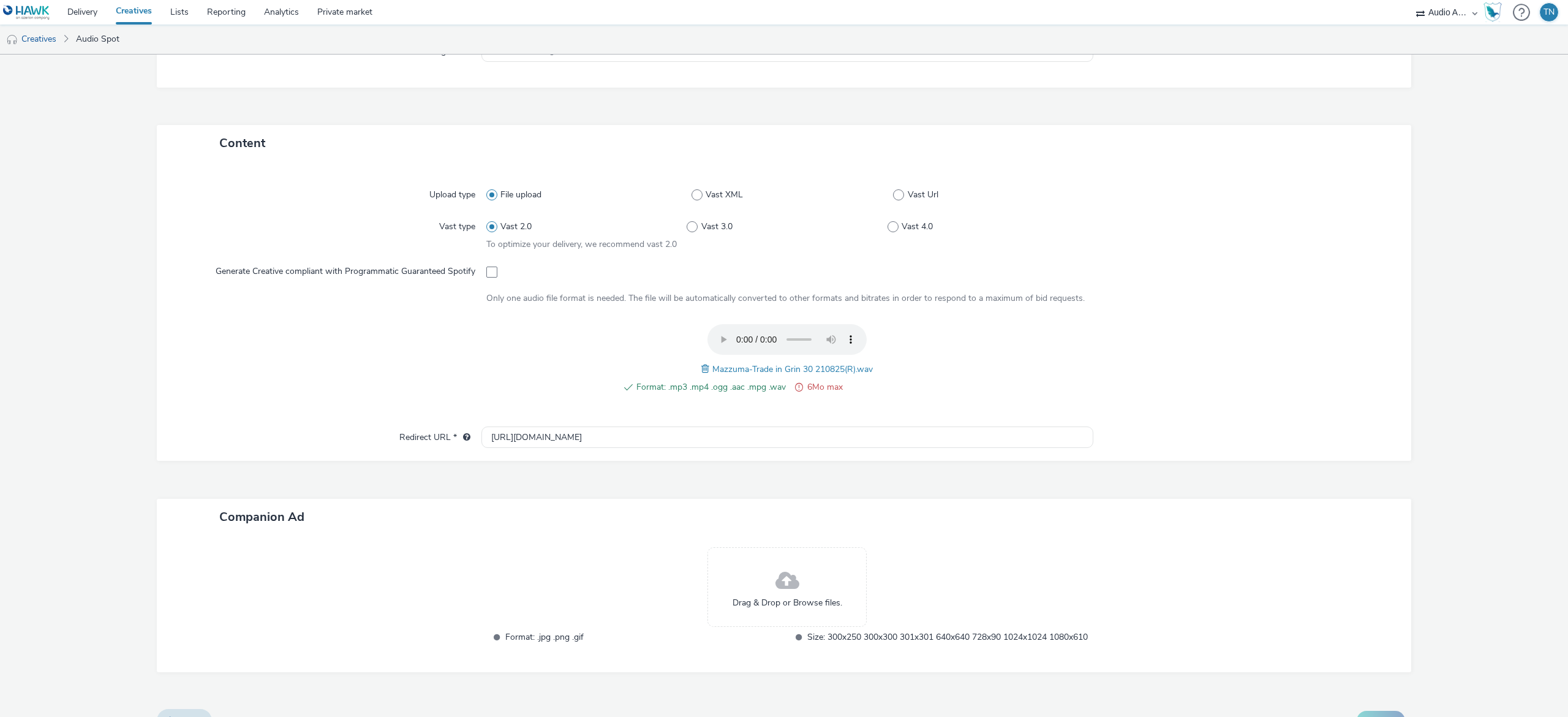
click at [780, 585] on span at bounding box center [787, 581] width 24 height 32
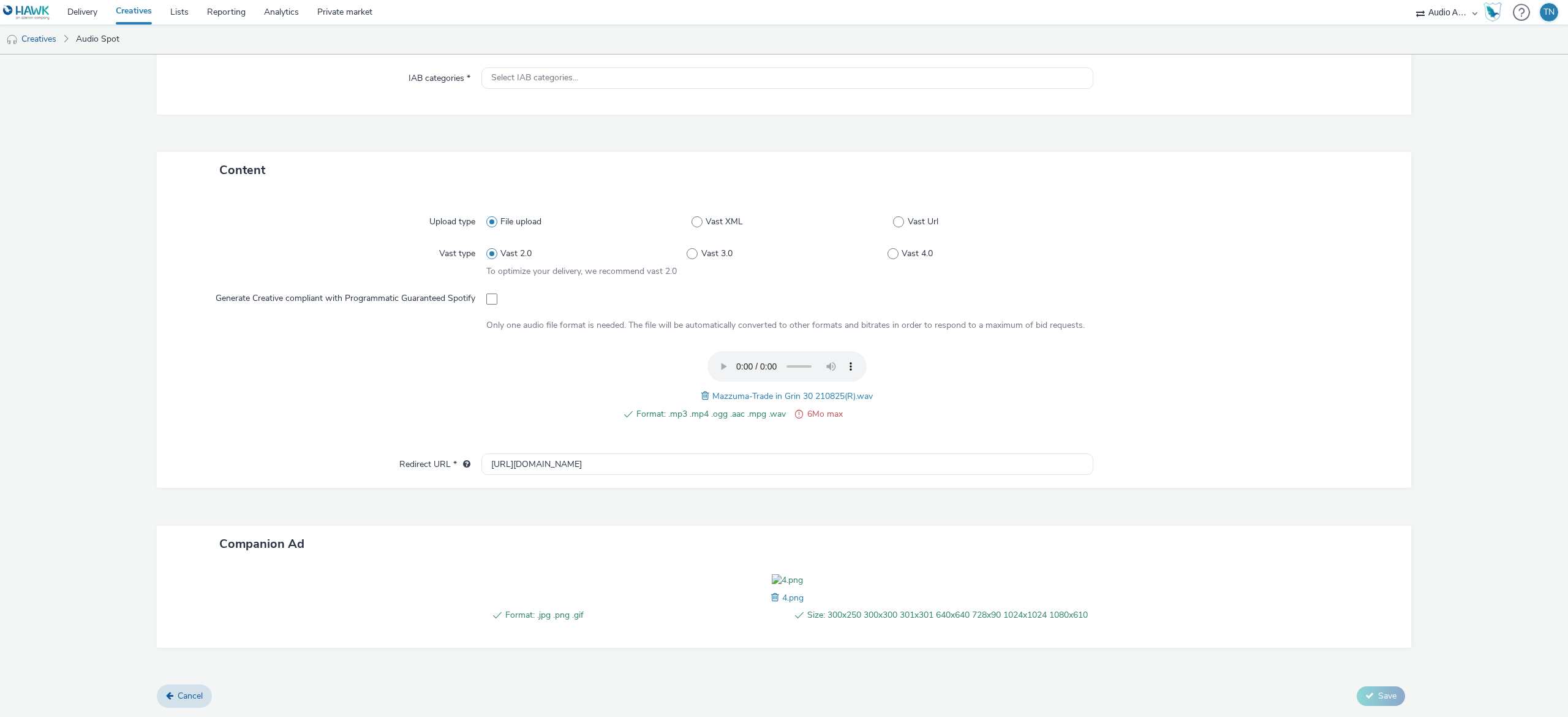
click at [702, 389] on span at bounding box center [707, 396] width 11 height 14
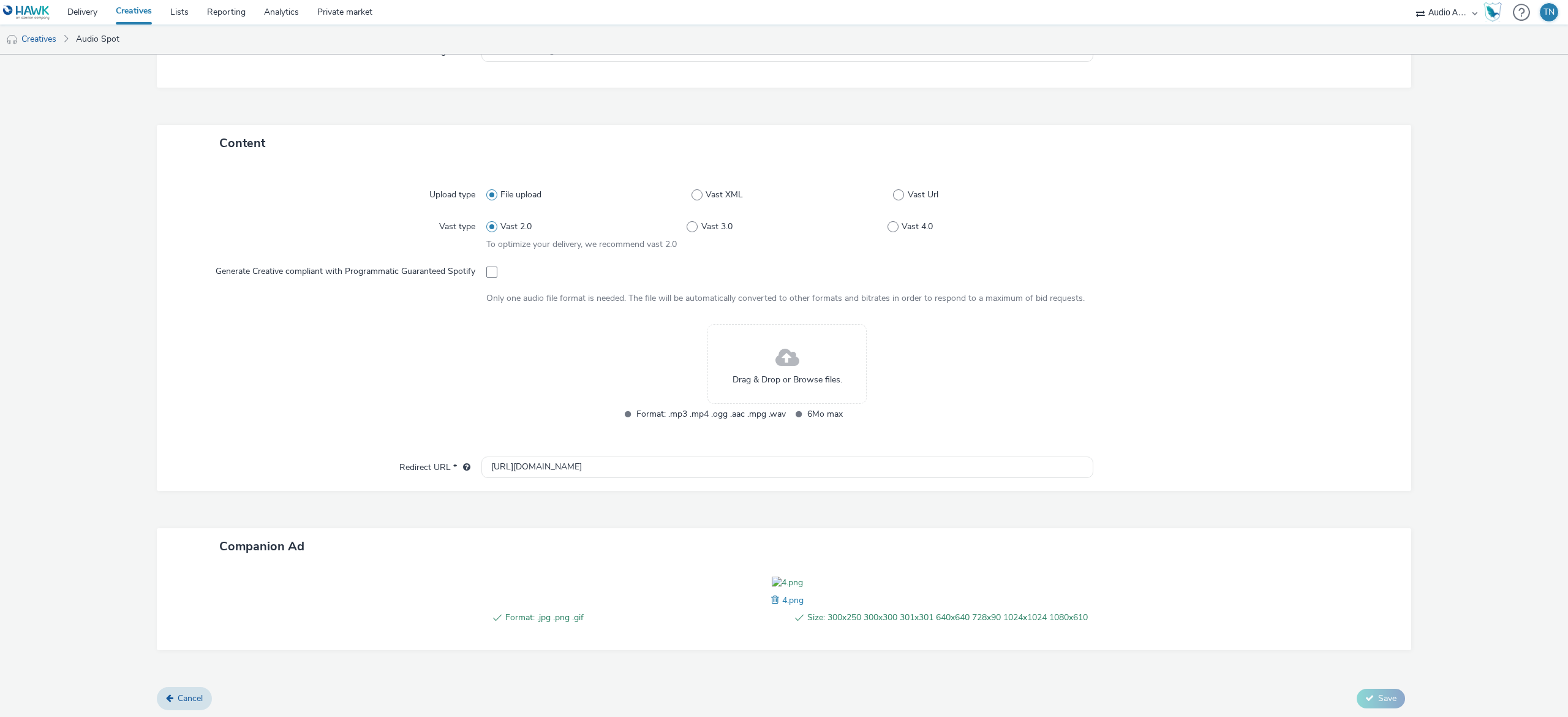
click at [788, 345] on span at bounding box center [787, 358] width 24 height 32
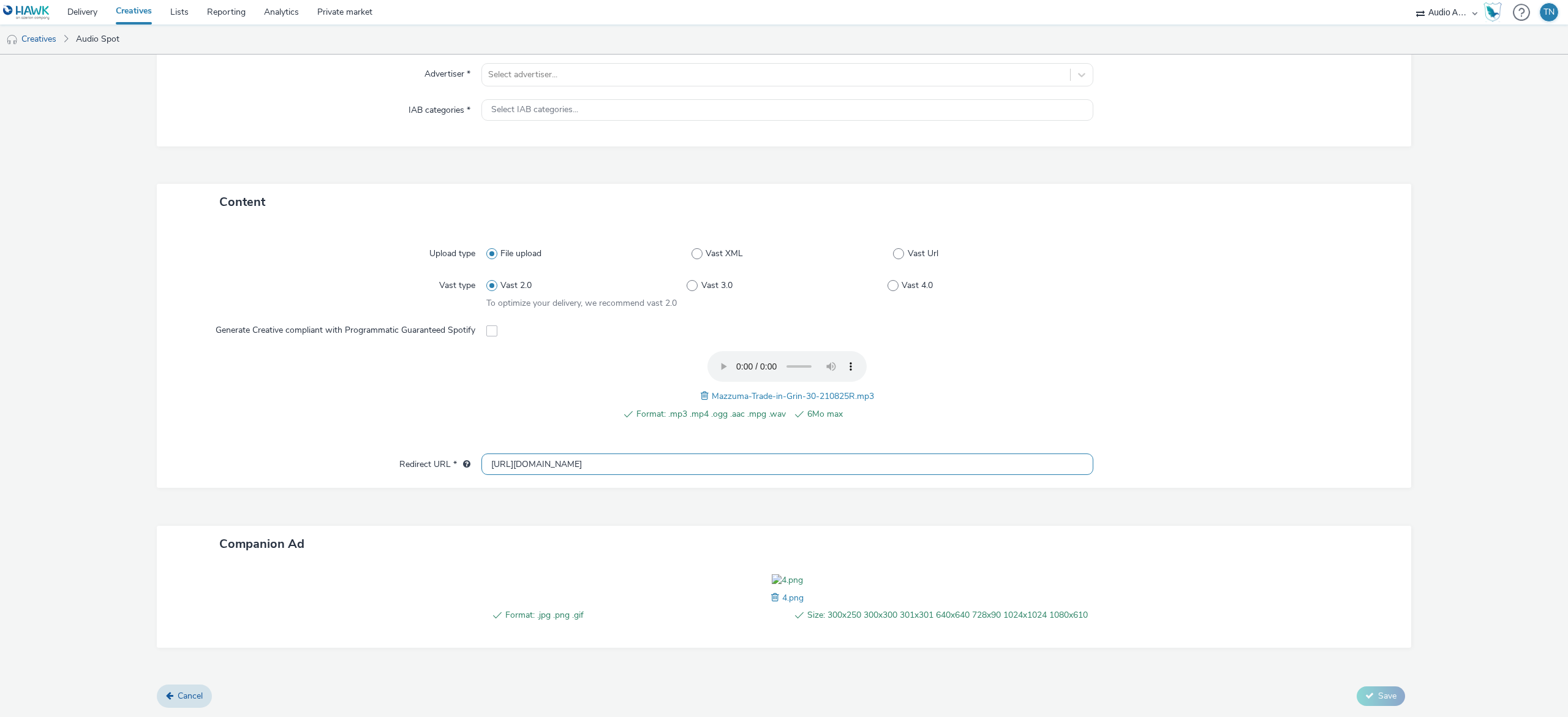
drag, startPoint x: 891, startPoint y: 402, endPoint x: 425, endPoint y: 360, distance: 467.9
click at [425, 360] on div "Upload type File upload Vast XML Vast Url Vast type Vast 2.0 Vast 3.0 Vast 4.0 …" at bounding box center [784, 354] width 1255 height 268
paste input "www.mazumamobile.com/sell-my-mobile"
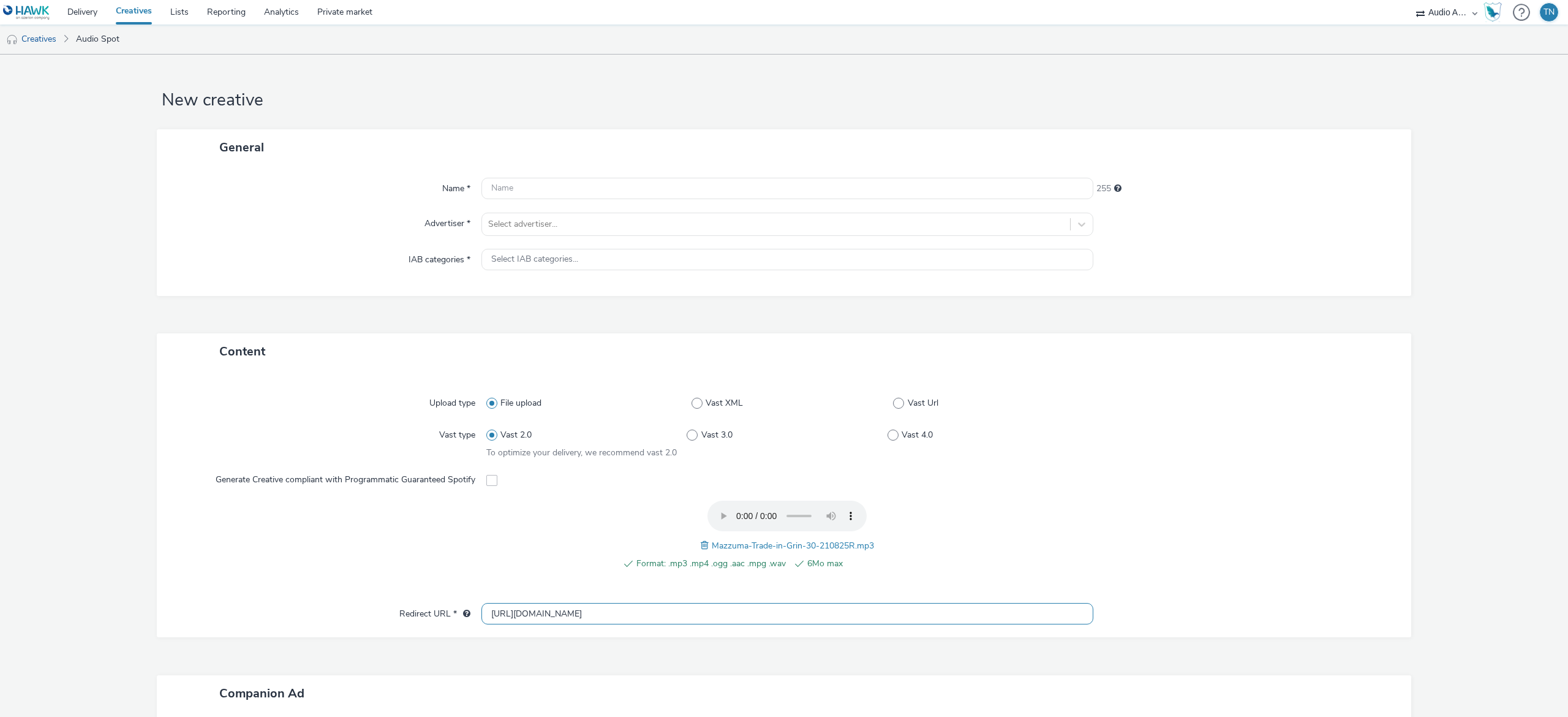
type input "https://www.mazumamobile.com/sell-my-mobile"
click at [777, 173] on div "Name * 255 Advertiser * Select advertiser... IAB categories * Select IAB catego…" at bounding box center [784, 230] width 1255 height 131
click at [761, 185] on input "text" at bounding box center [787, 189] width 612 height 21
type input "MazumaMObile_TradeInGrin"
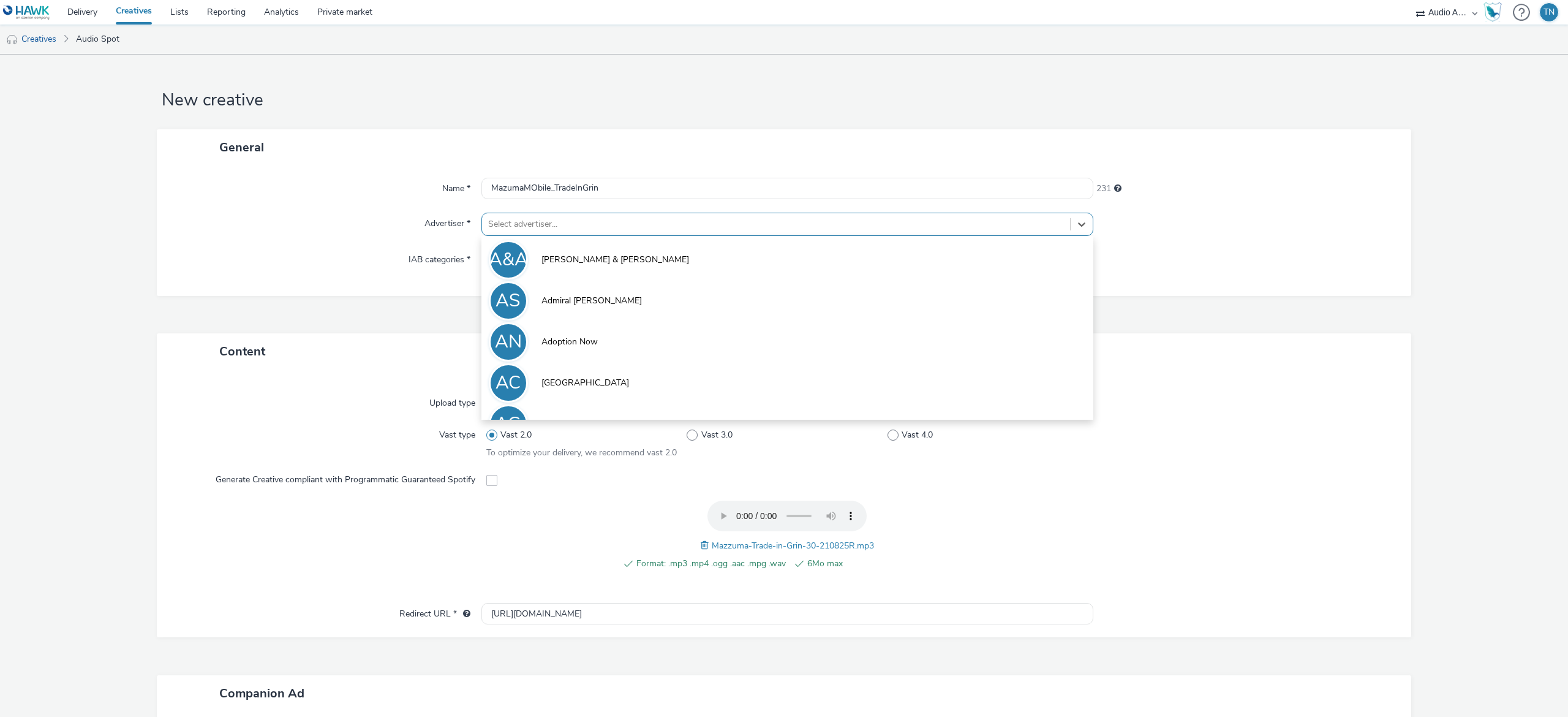
click at [733, 232] on div at bounding box center [776, 224] width 576 height 15
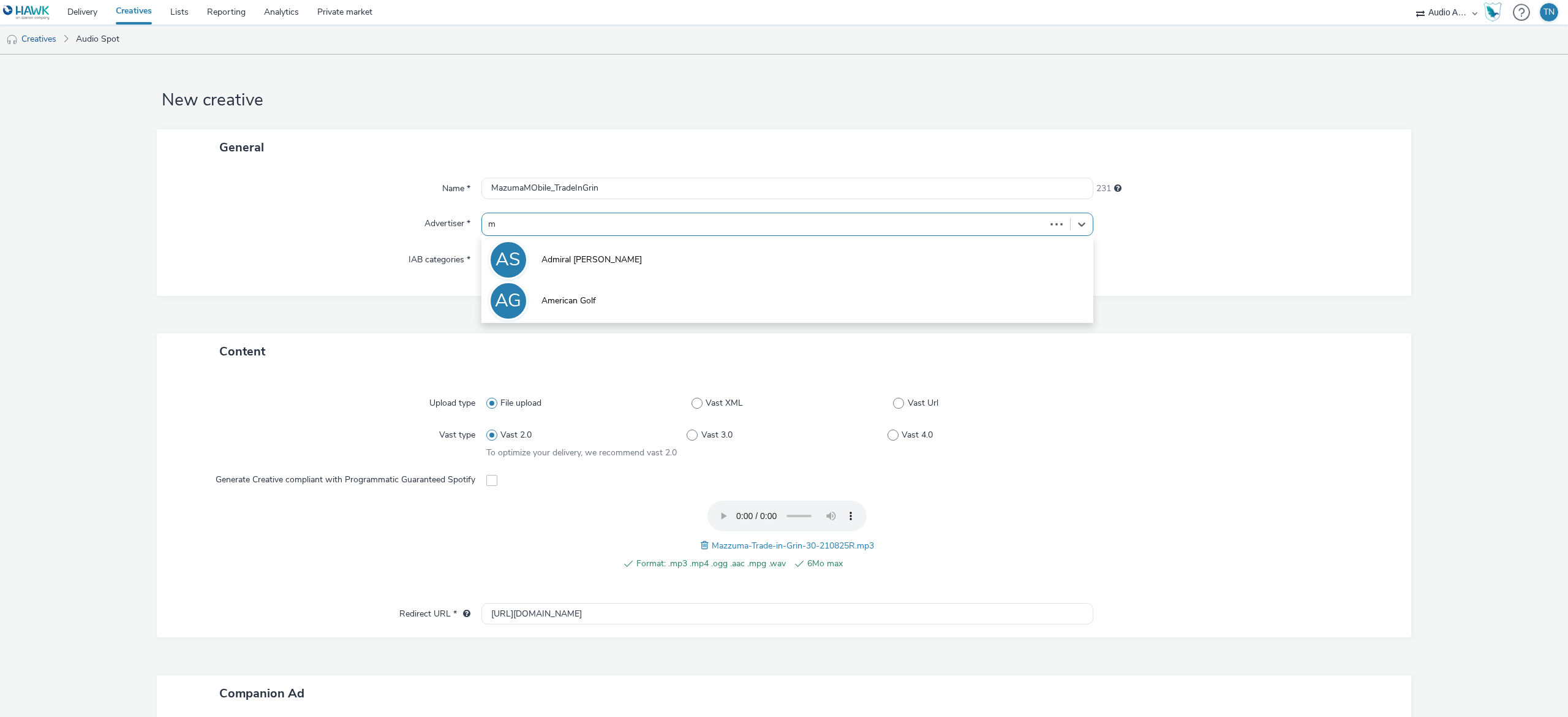
type input "ma"
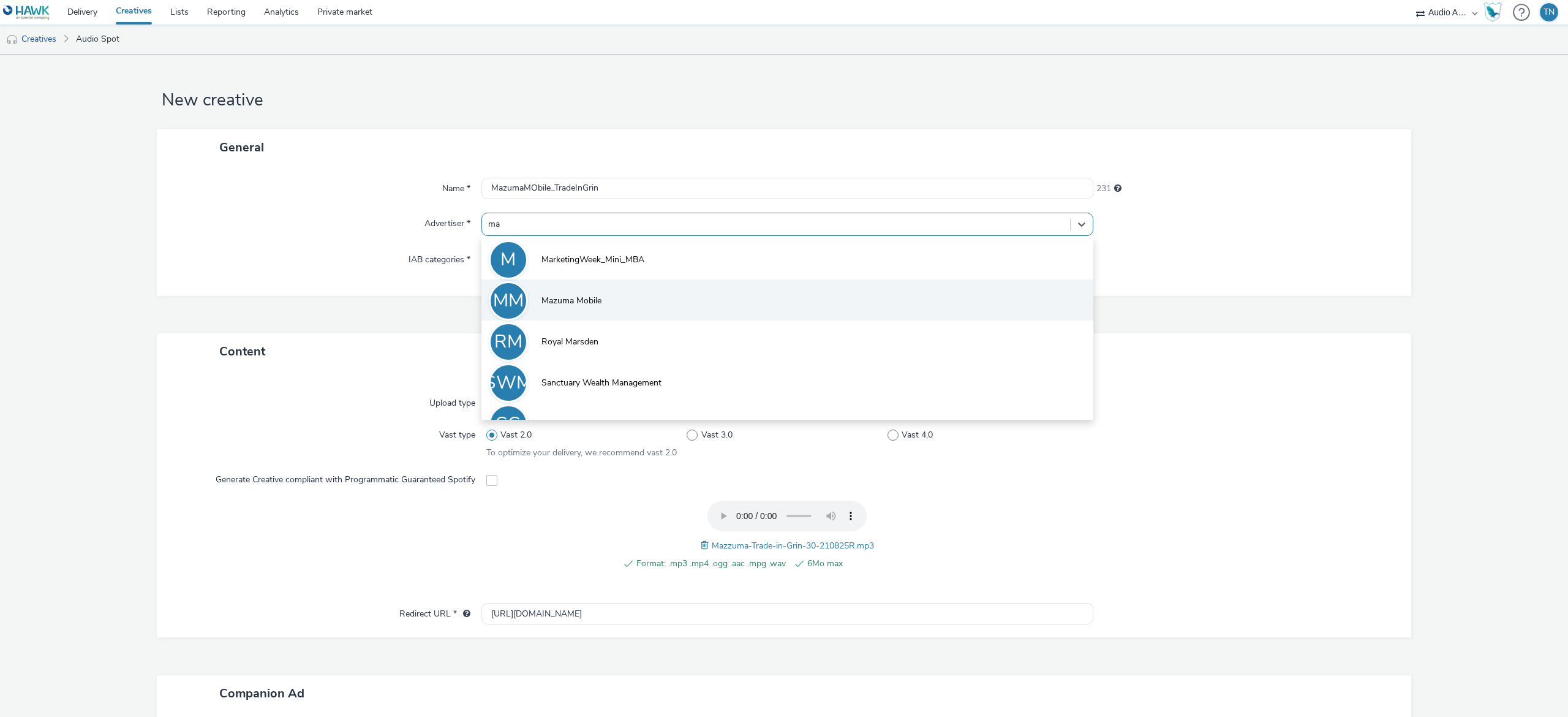
click at [614, 294] on li "MM Mazuma Mobile" at bounding box center [787, 300] width 612 height 41
type input "http://www.mazumamobile.com"
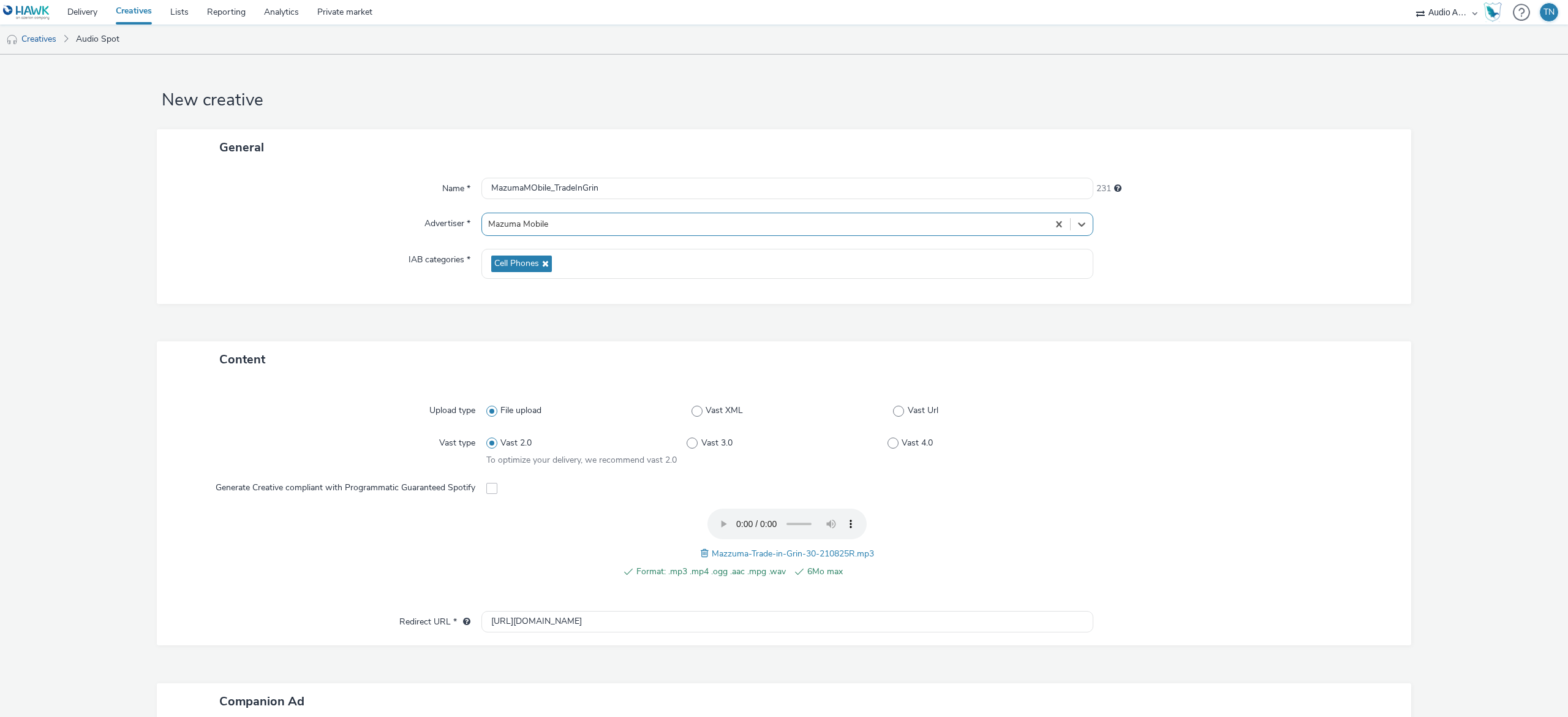
scroll to position [239, 0]
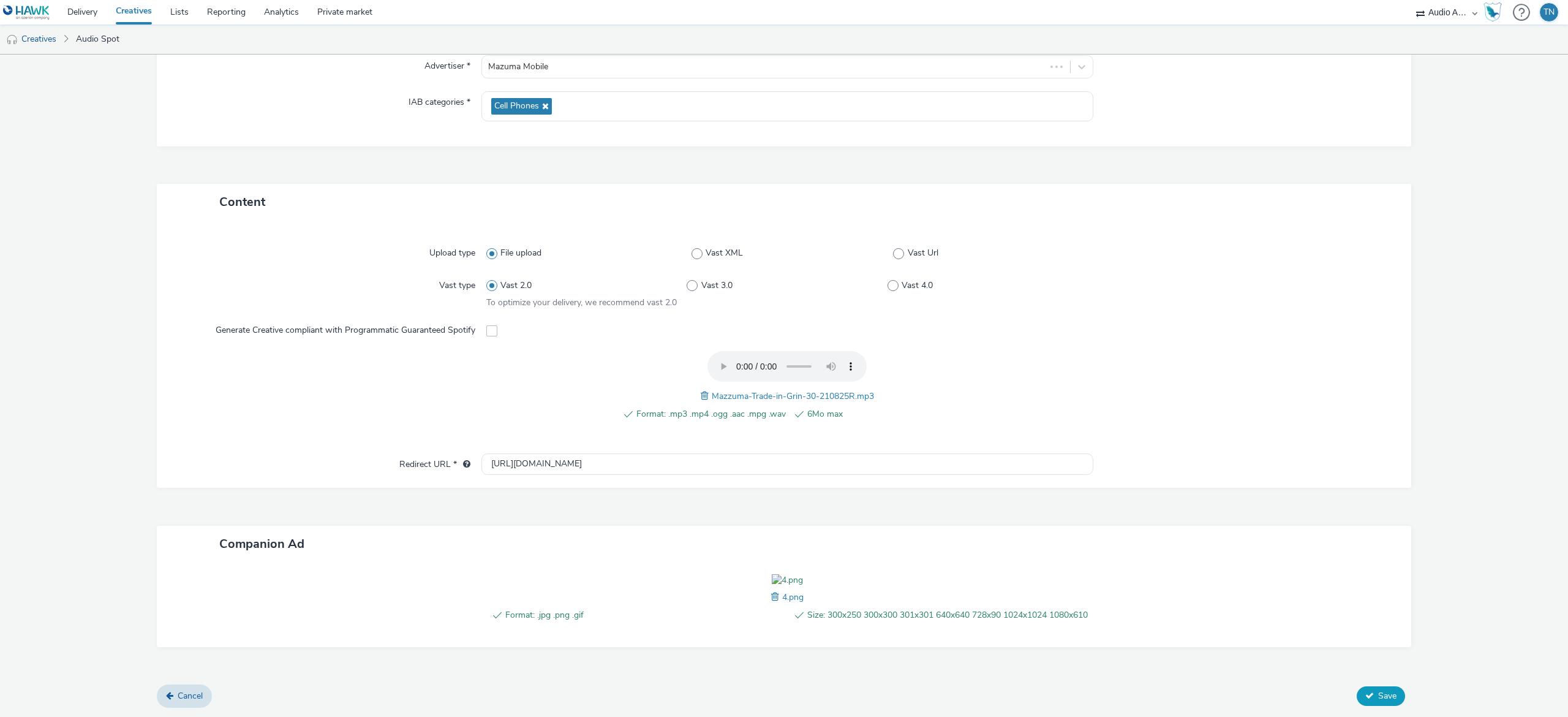
click at [1378, 699] on span "Save" at bounding box center [1387, 696] width 18 height 12
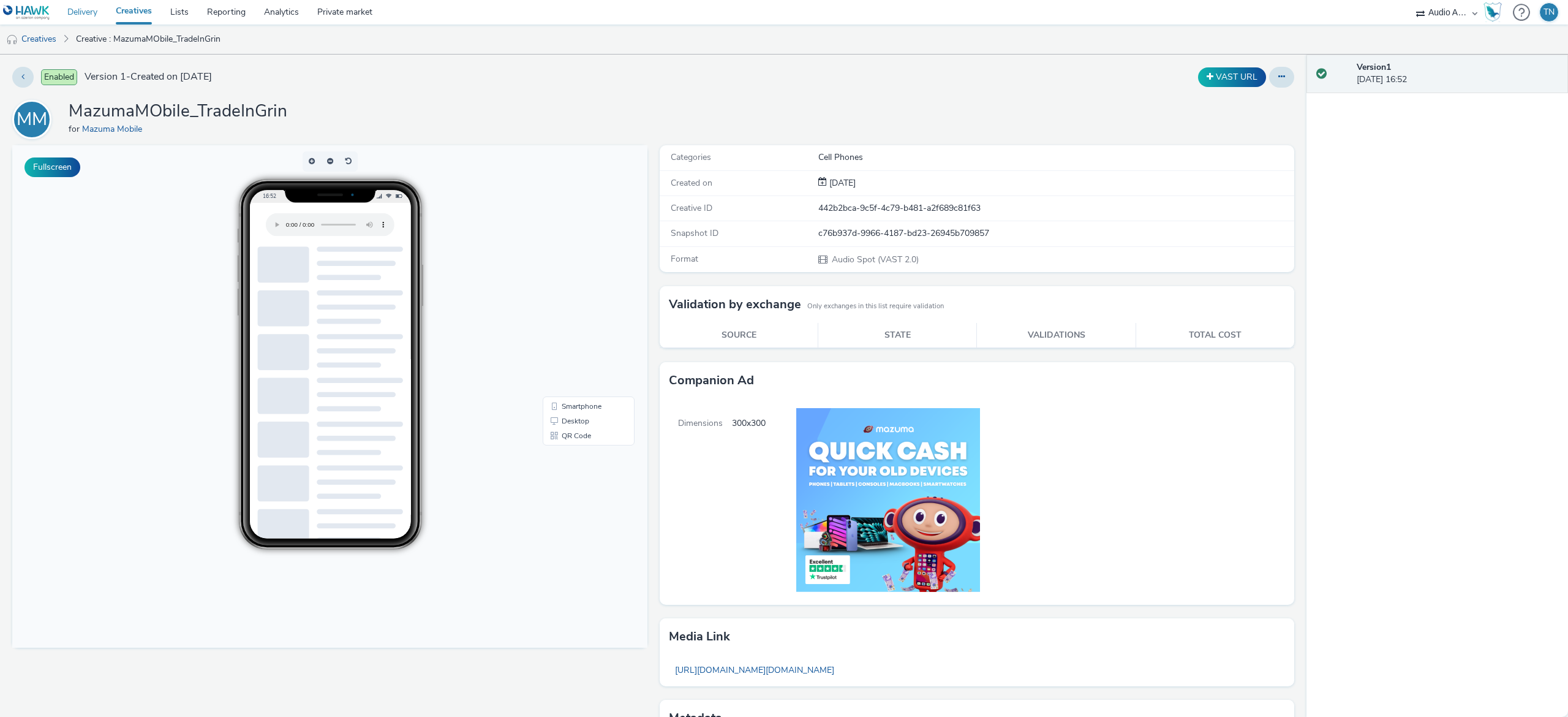
click at [74, 16] on link "Delivery" at bounding box center [82, 12] width 49 height 24
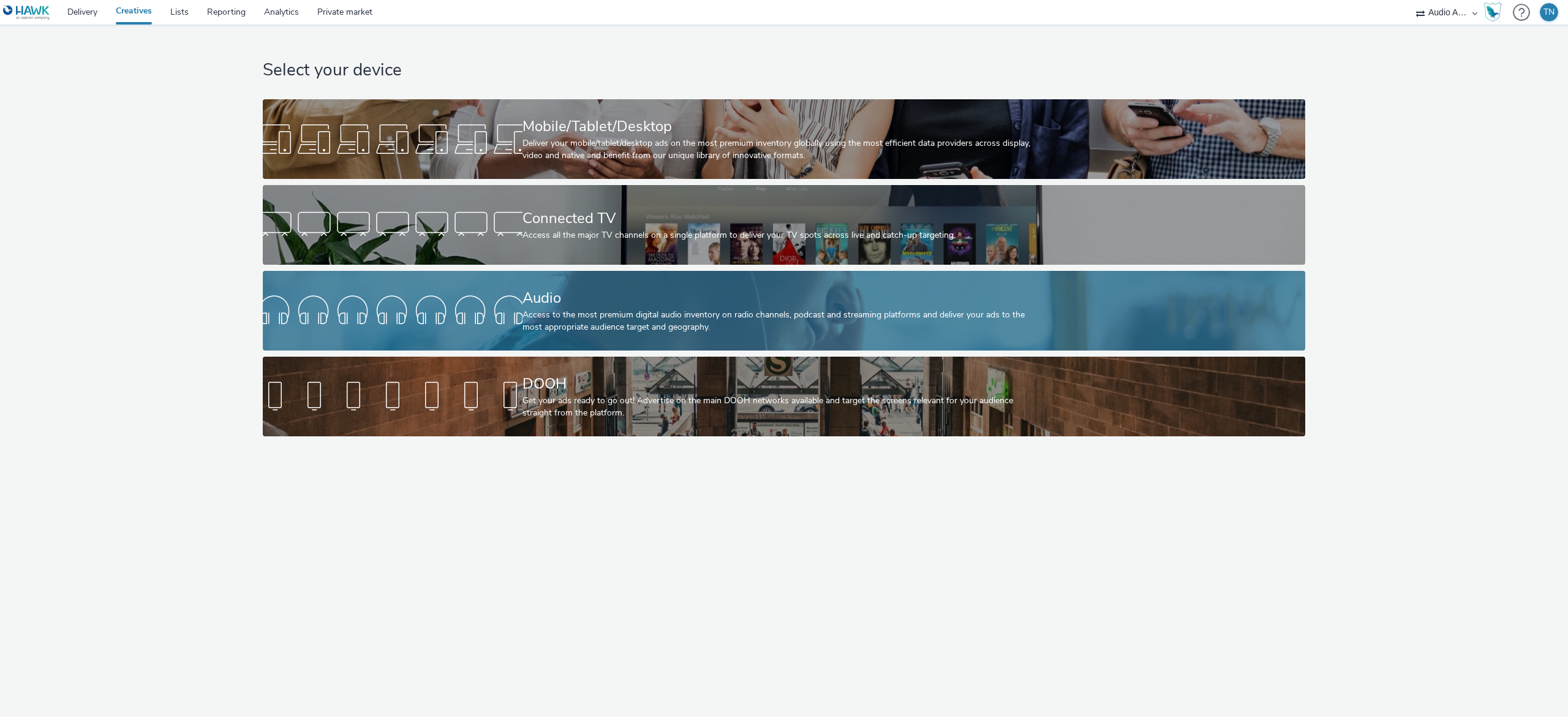
click at [594, 276] on div "Audio Access to the most premium digital audio inventory on radio channels, pod…" at bounding box center [782, 311] width 519 height 80
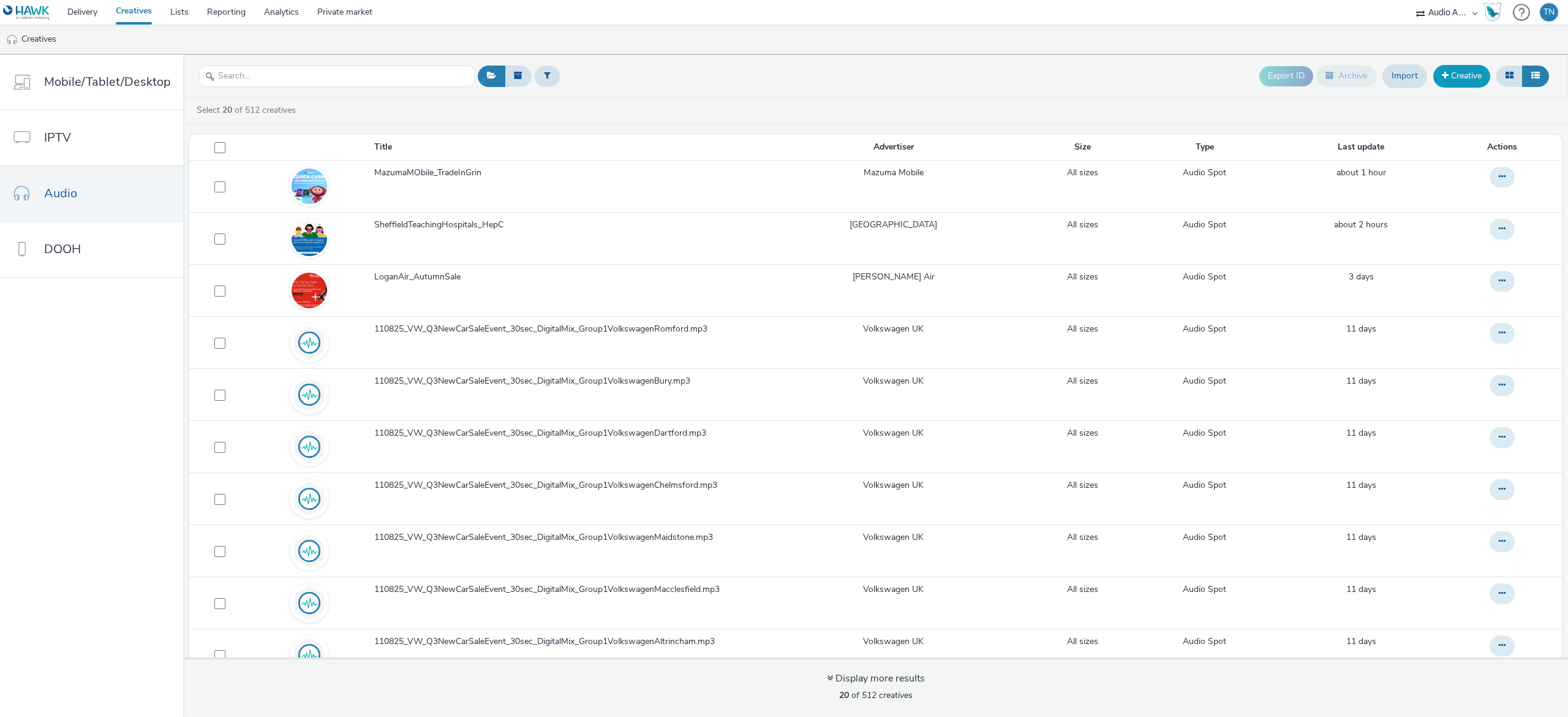
click at [1458, 81] on link "Creative" at bounding box center [1461, 76] width 57 height 22
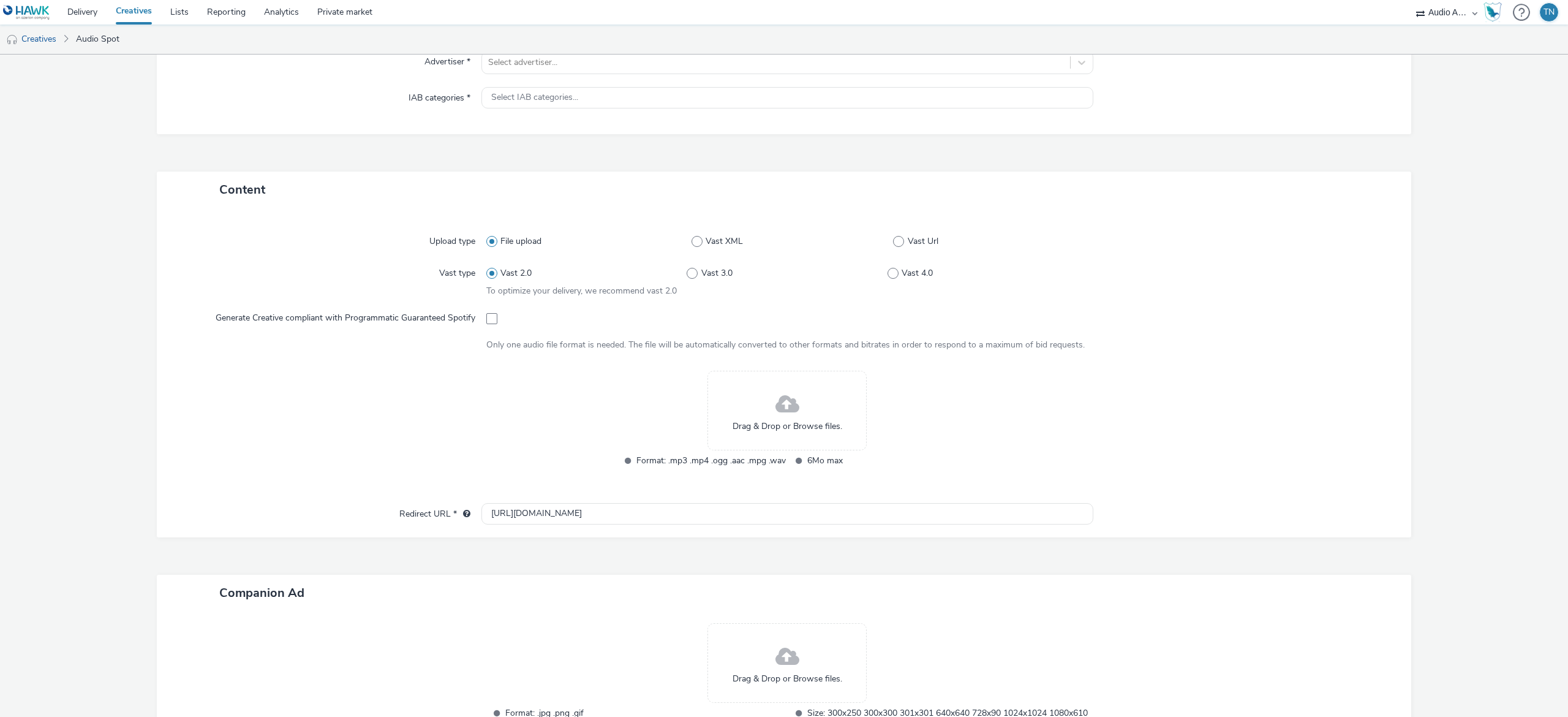
scroll to position [163, 0]
click at [750, 400] on div "Drag & Drop or Browse files." at bounding box center [786, 410] width 159 height 80
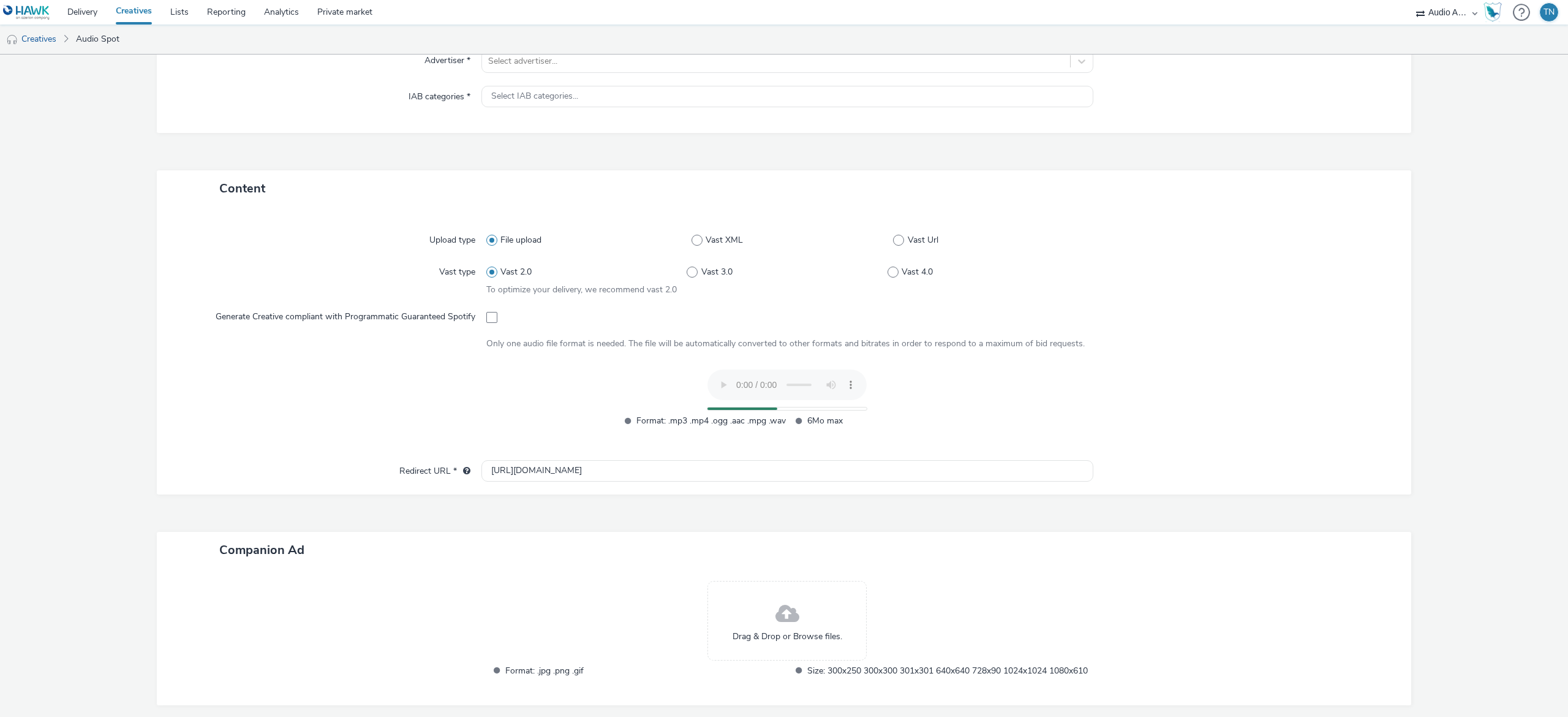
scroll to position [234, 0]
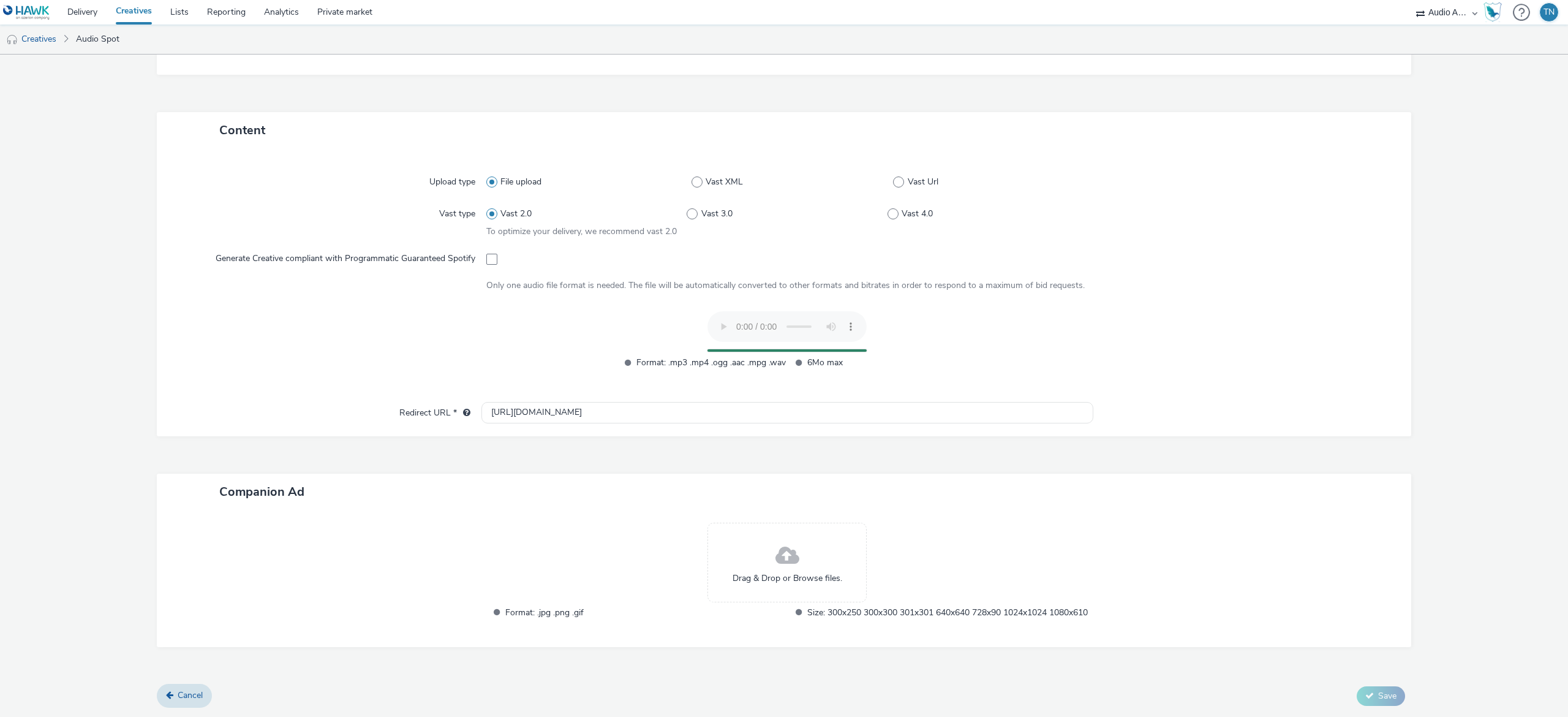
click at [831, 544] on div "Drag & Drop or Browse files." at bounding box center [786, 563] width 159 height 80
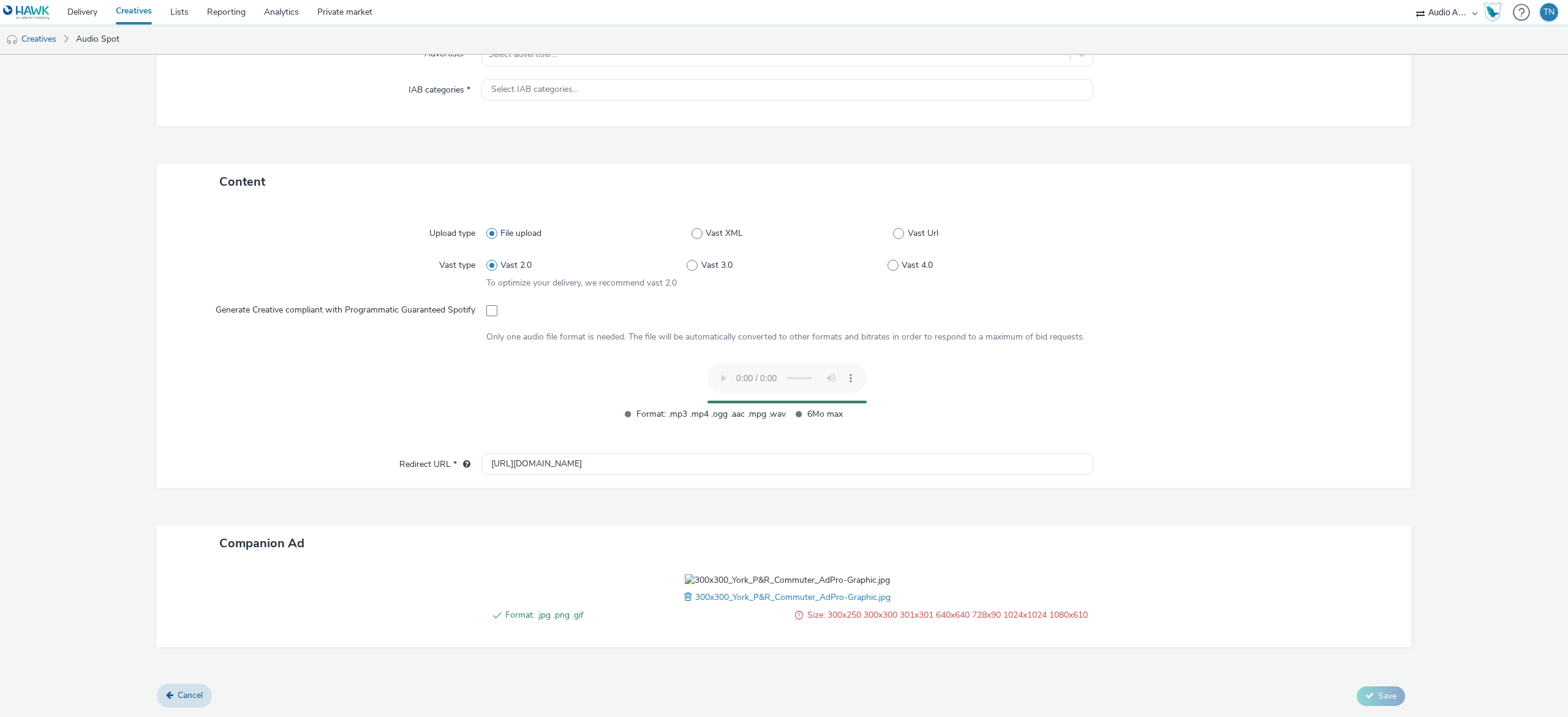
scroll to position [231, 0]
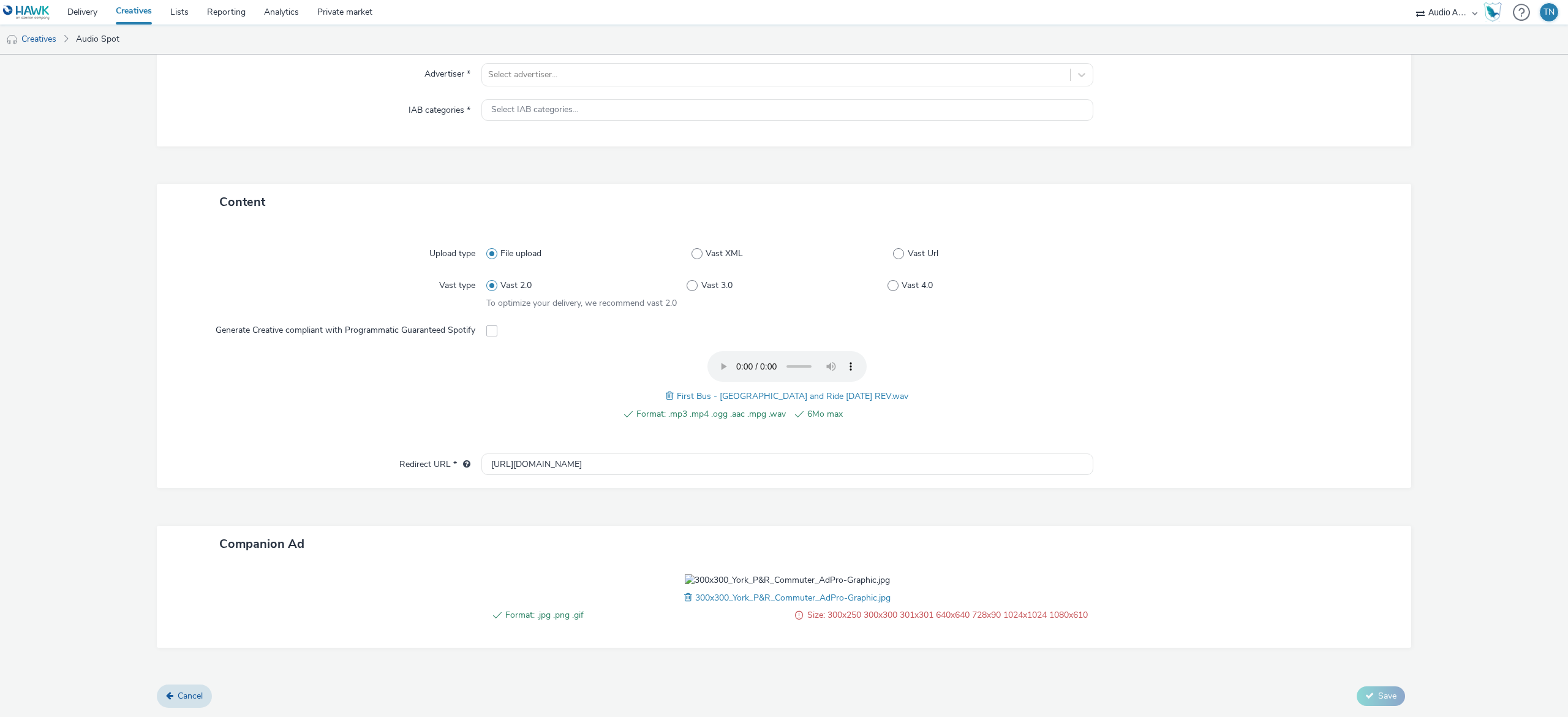
click at [684, 591] on span at bounding box center [690, 598] width 11 height 14
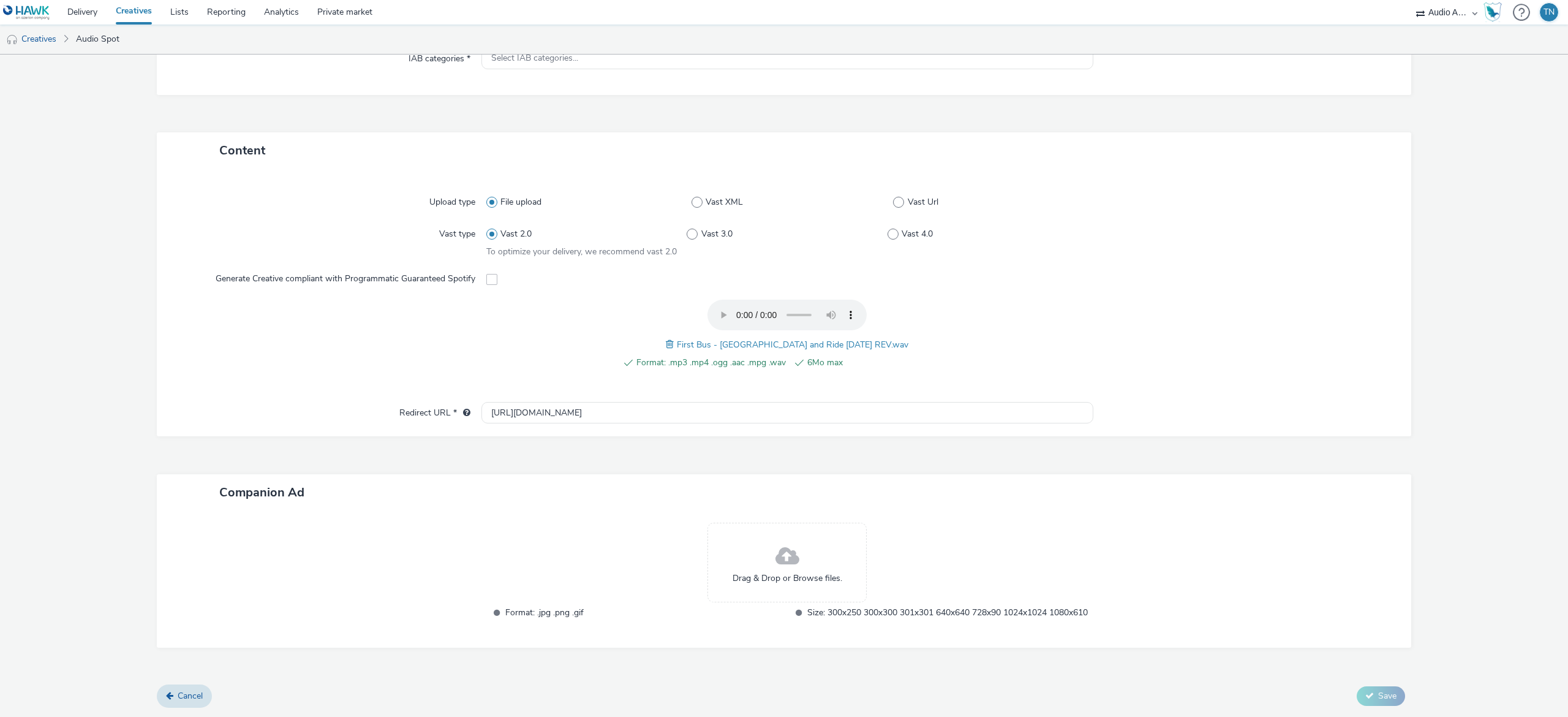
scroll to position [213, 0]
click at [792, 573] on span "Drag & Drop or Browse files." at bounding box center [788, 579] width 110 height 12
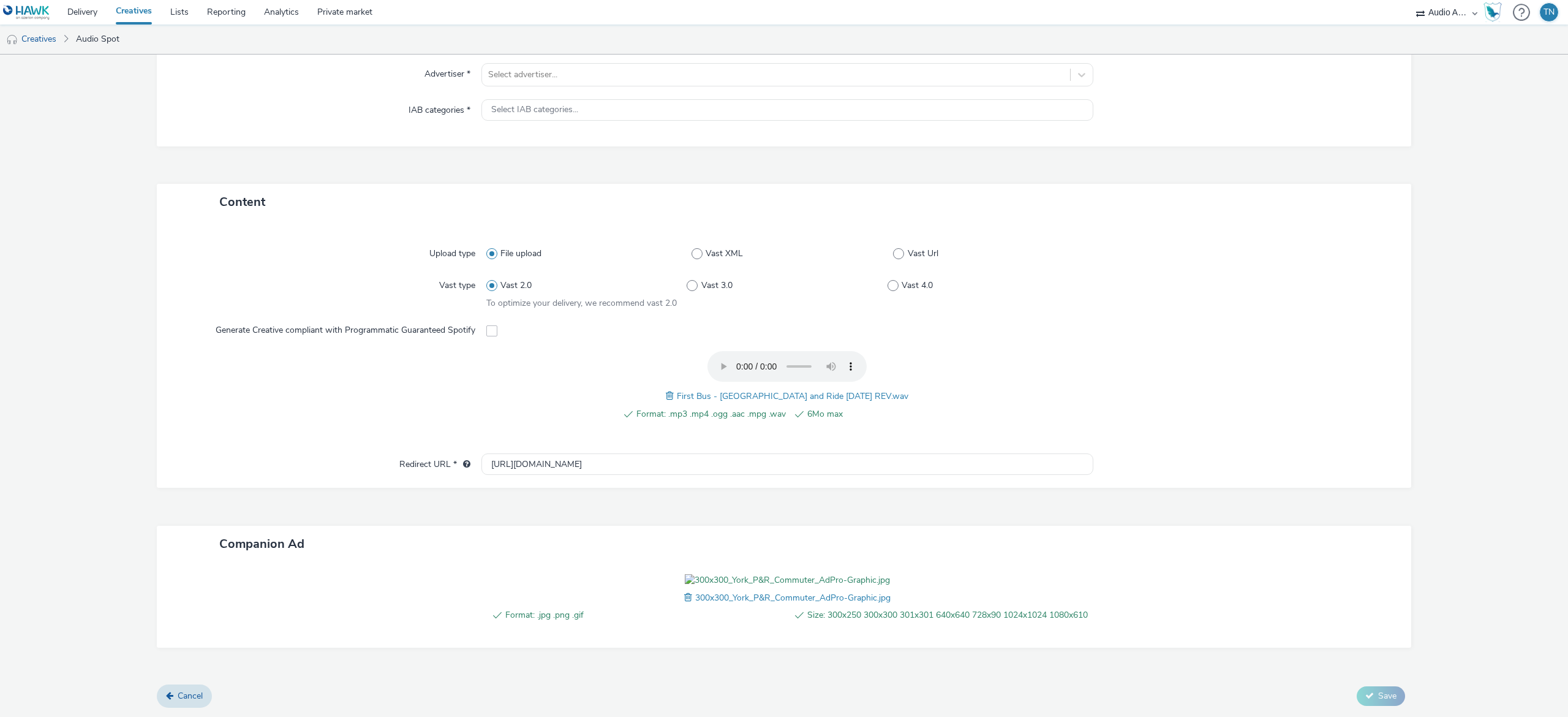
scroll to position [197, 0]
drag, startPoint x: 581, startPoint y: 415, endPoint x: 442, endPoint y: 405, distance: 139.4
click at [442, 453] on div "Redirect URL * https://tabmo.io" at bounding box center [784, 464] width 1230 height 22
paste input "www.firstbus.co.uk/york/routes-and-maps/york-park-ride"
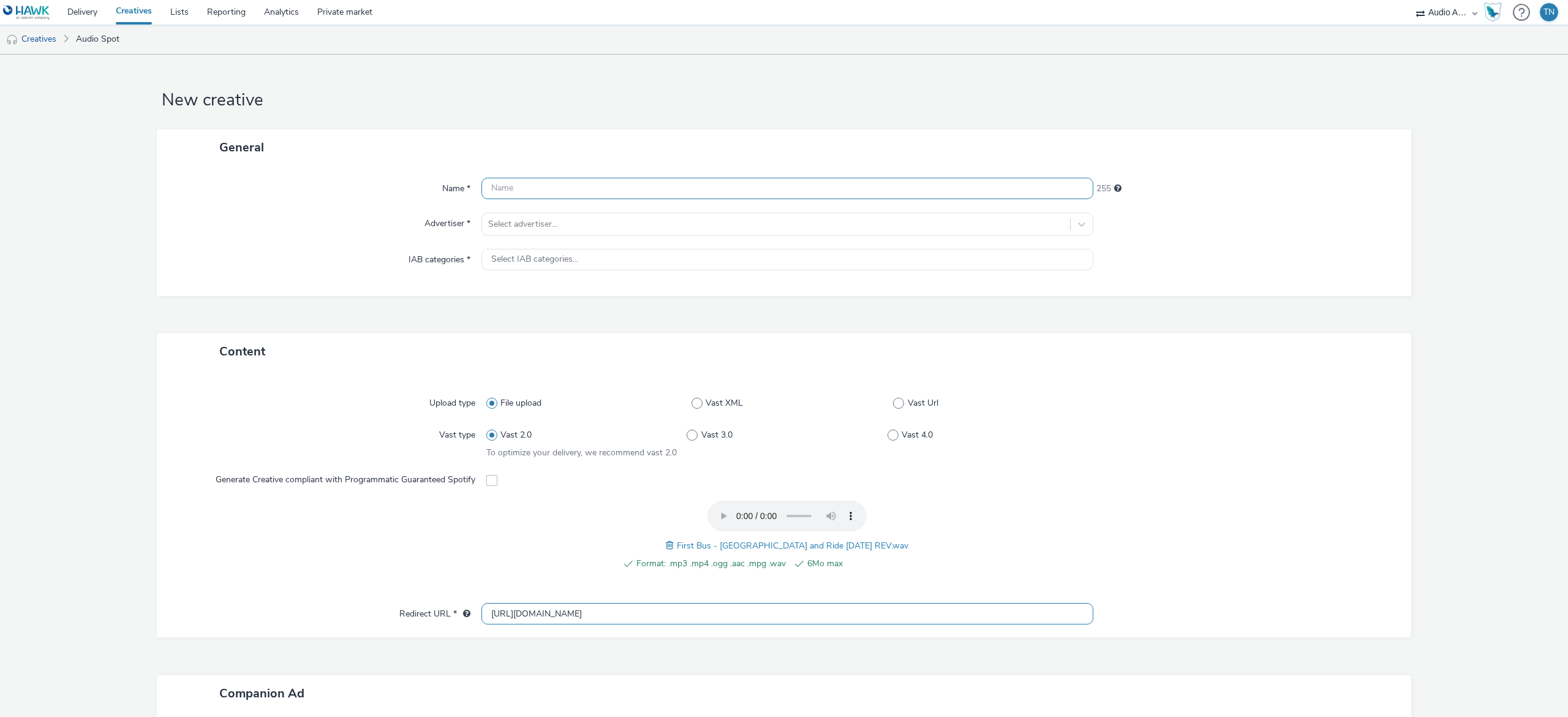
type input "https://www.firstbus.co.uk/york/routes-and-maps/york-park-ride"
click at [660, 186] on input "text" at bounding box center [787, 189] width 612 height 21
type input "FirstBus_YorkPark&Ride"
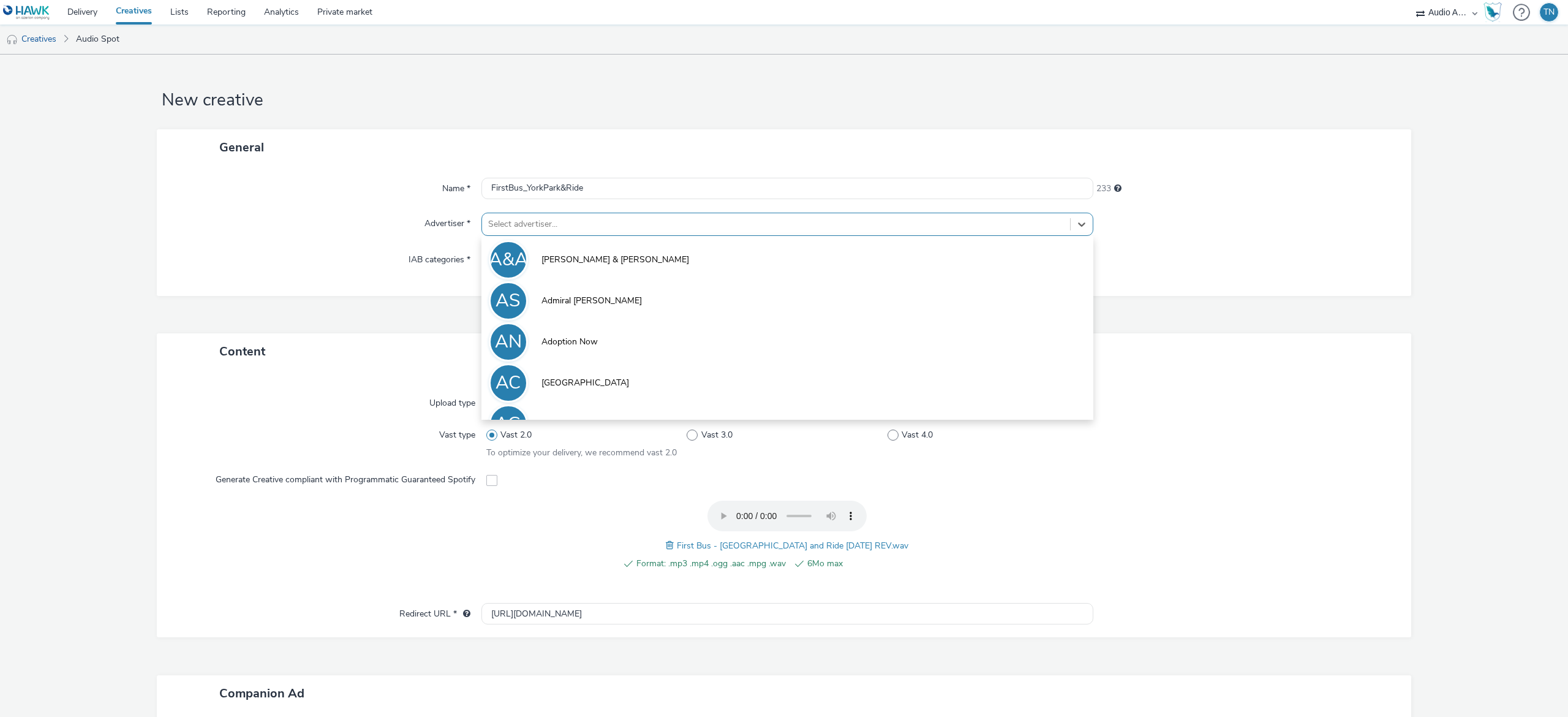
click at [643, 233] on div "Select advertiser..." at bounding box center [776, 224] width 588 height 19
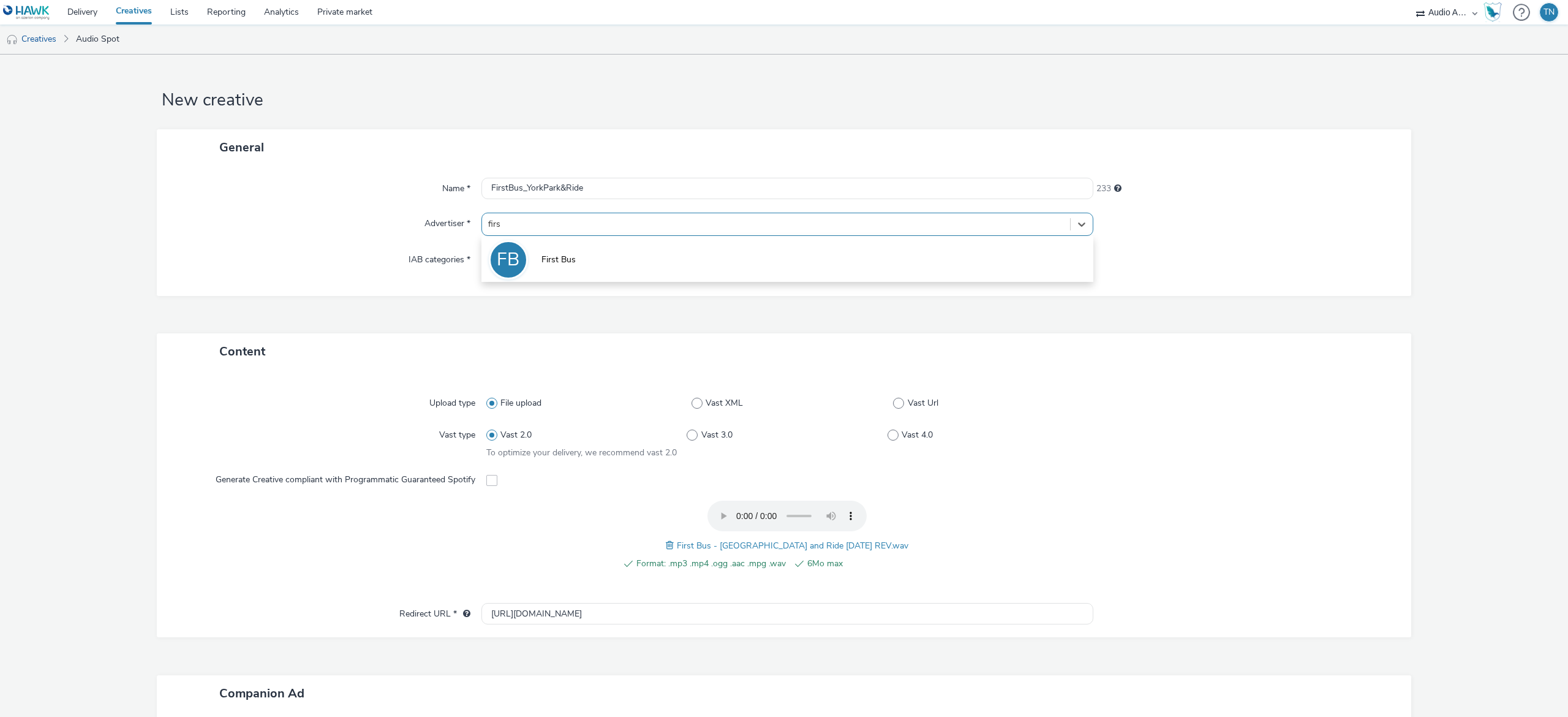
type input "first"
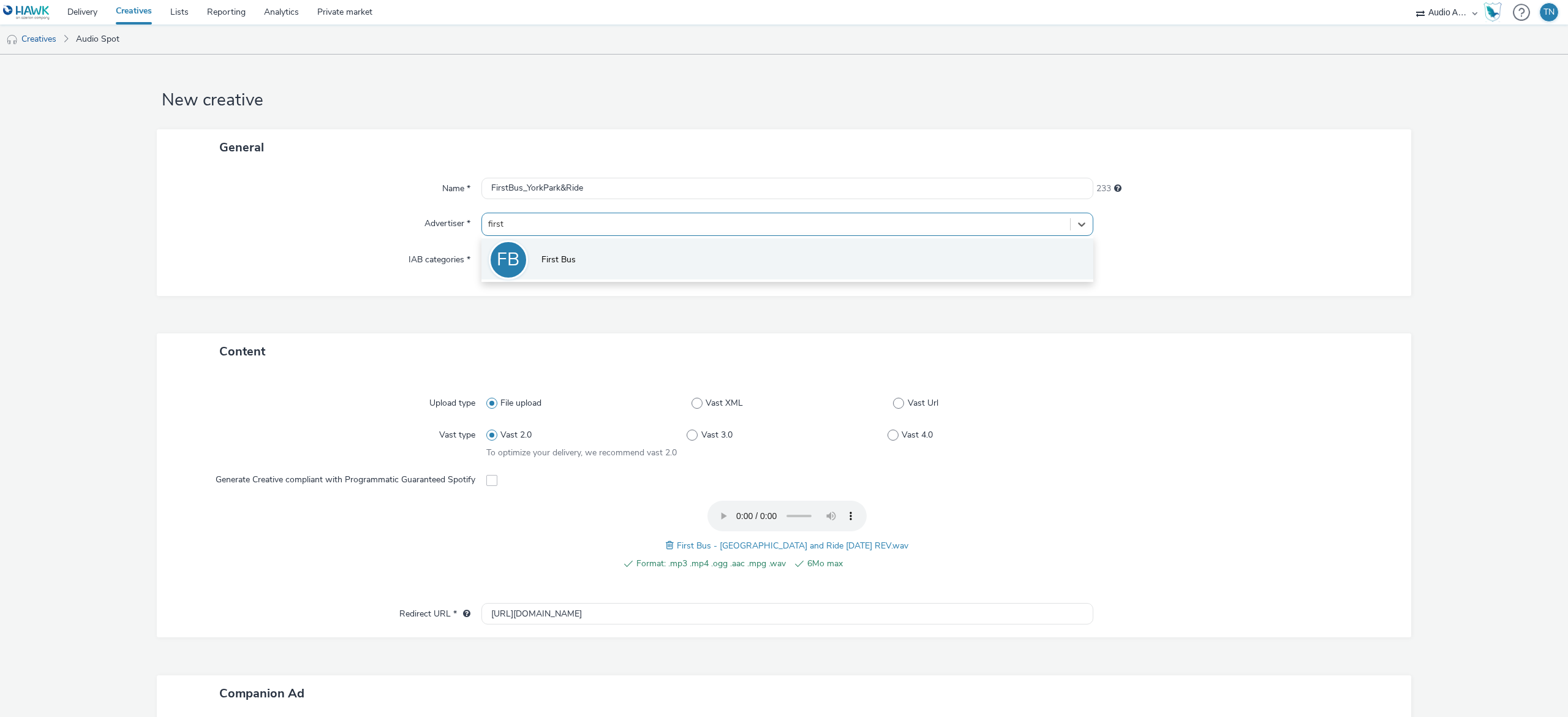
click at [677, 269] on li "FB First Bus" at bounding box center [787, 259] width 612 height 41
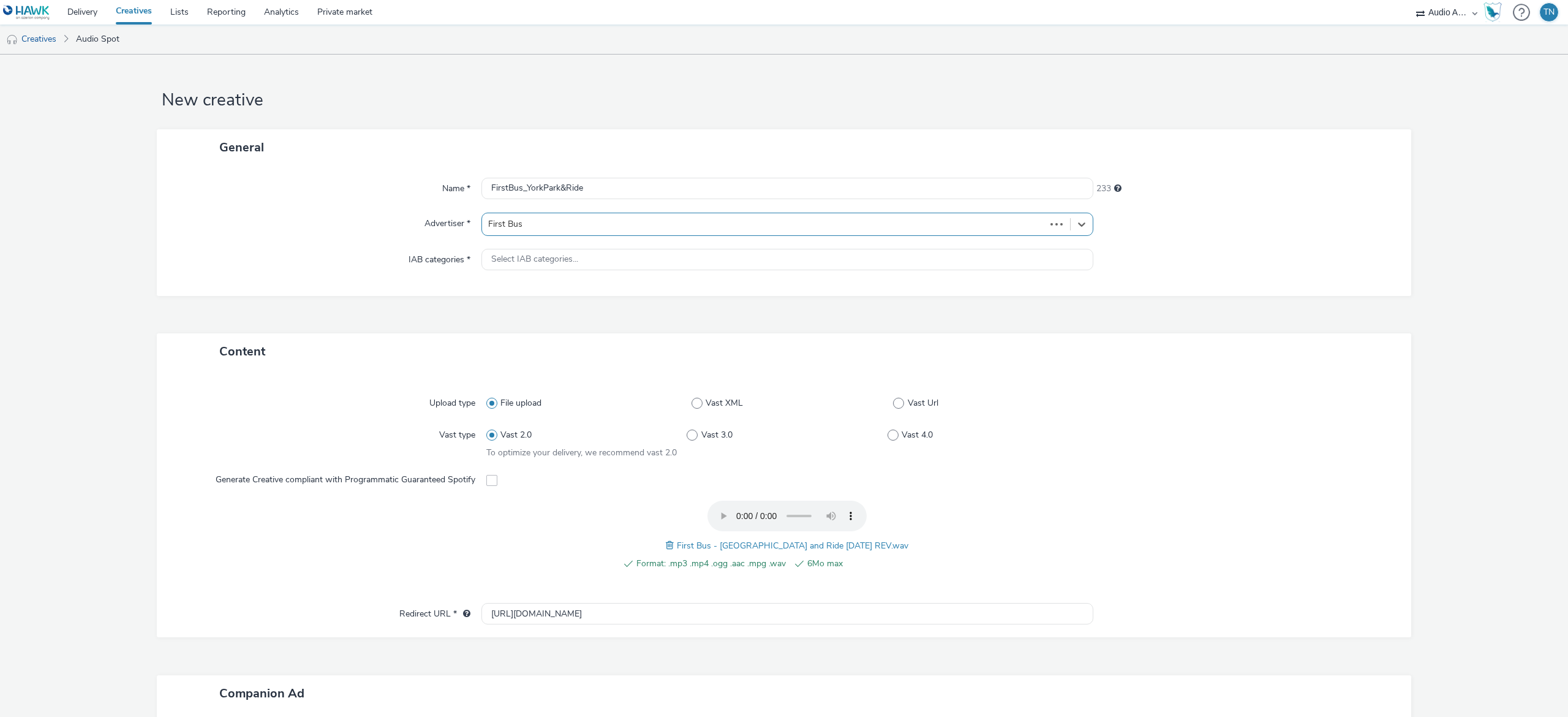
type input "http://firstbus.co.uk"
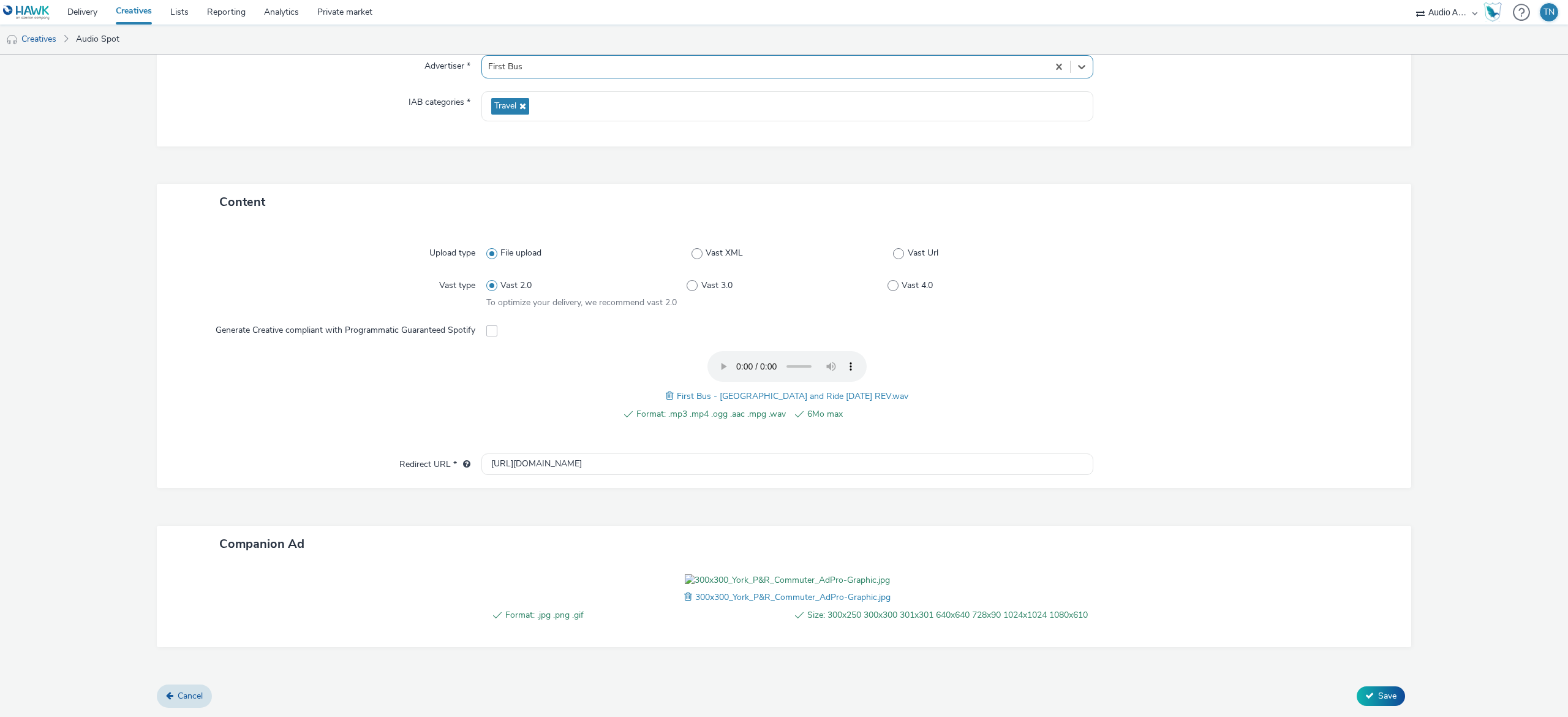
scroll to position [239, 0]
click at [1378, 701] on span "Save" at bounding box center [1387, 696] width 18 height 12
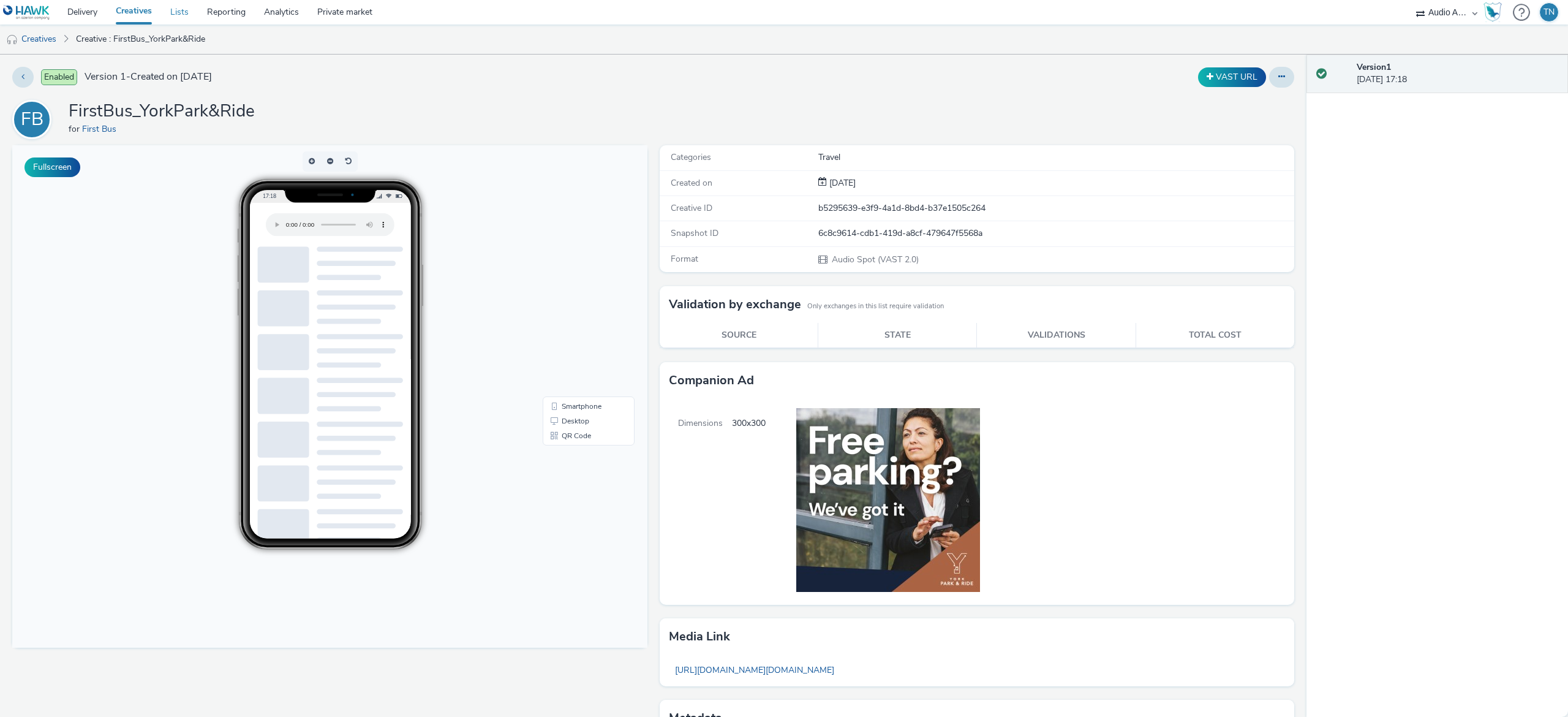
click at [192, 19] on link "Lists" at bounding box center [179, 12] width 37 height 24
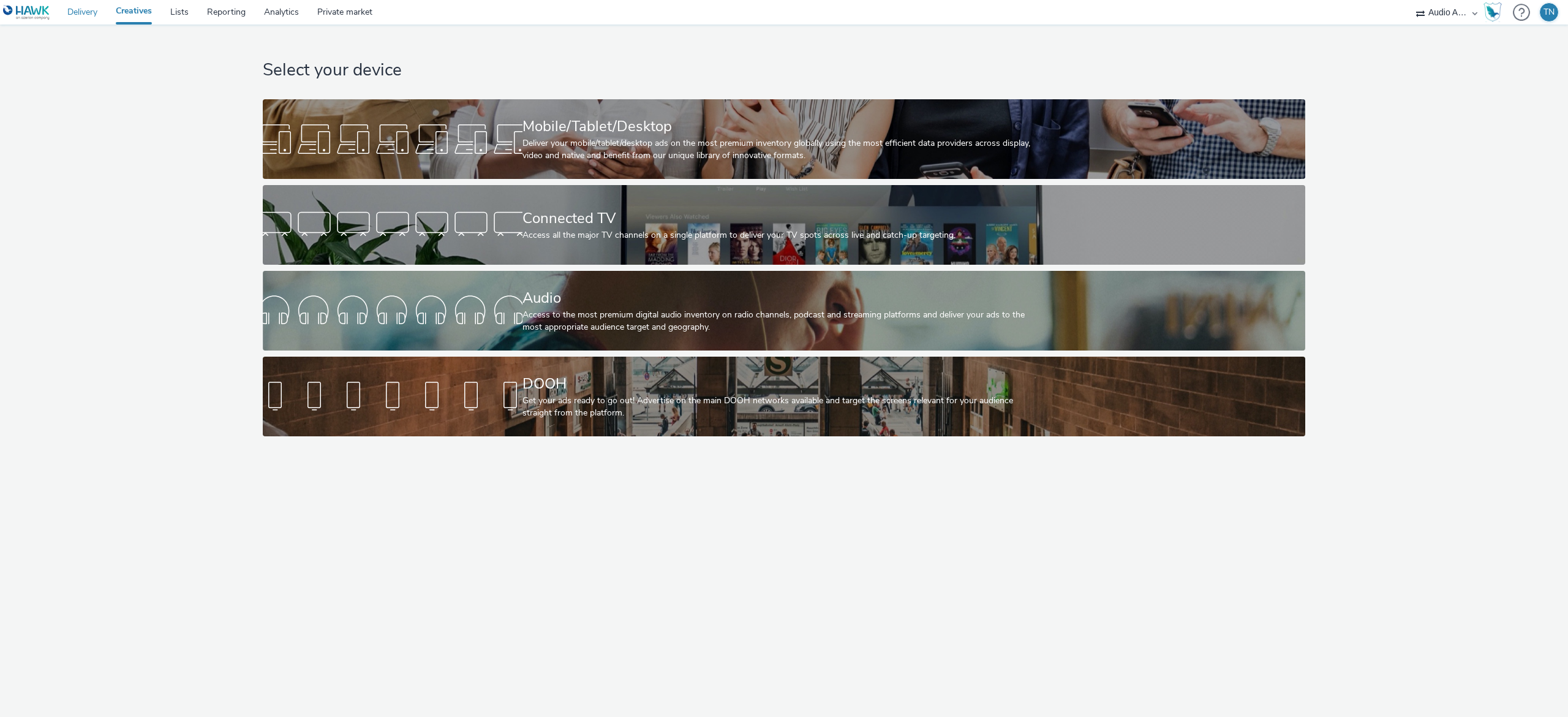
click at [70, 14] on link "Delivery" at bounding box center [82, 12] width 49 height 24
